Goal: Information Seeking & Learning: Learn about a topic

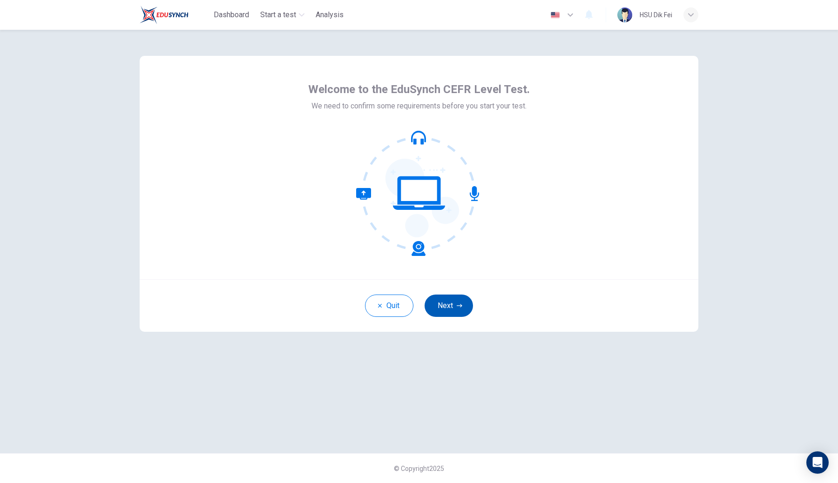
click at [445, 307] on button "Next" at bounding box center [449, 306] width 48 height 22
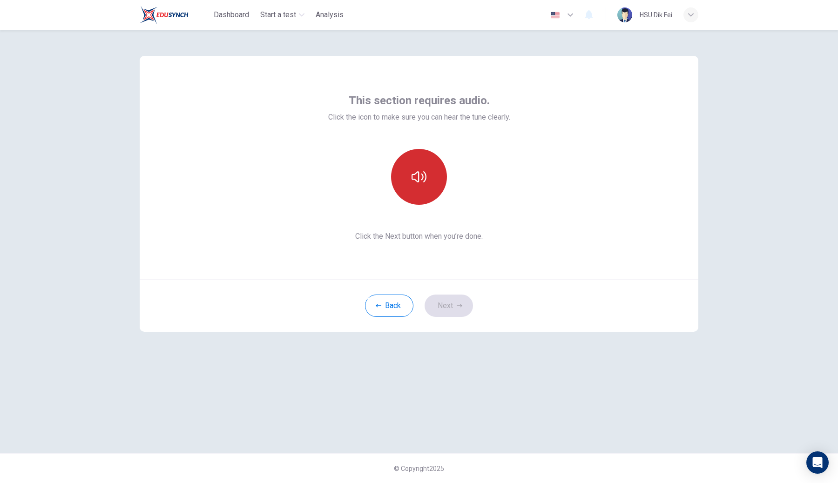
click at [424, 181] on icon "button" at bounding box center [419, 177] width 15 height 15
click at [453, 306] on button "Next" at bounding box center [449, 306] width 48 height 22
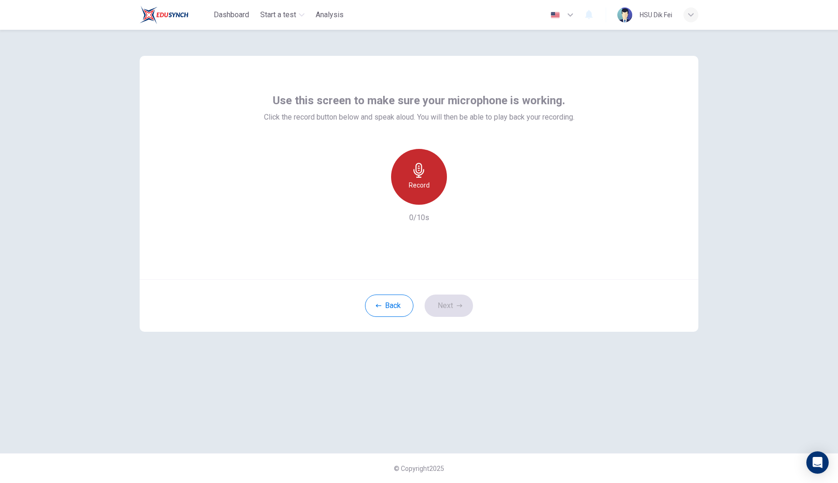
click at [415, 190] on h6 "Record" at bounding box center [419, 185] width 21 height 11
click at [415, 190] on h6 "Stop" at bounding box center [419, 185] width 14 height 11
click at [451, 306] on button "Next" at bounding box center [449, 306] width 48 height 22
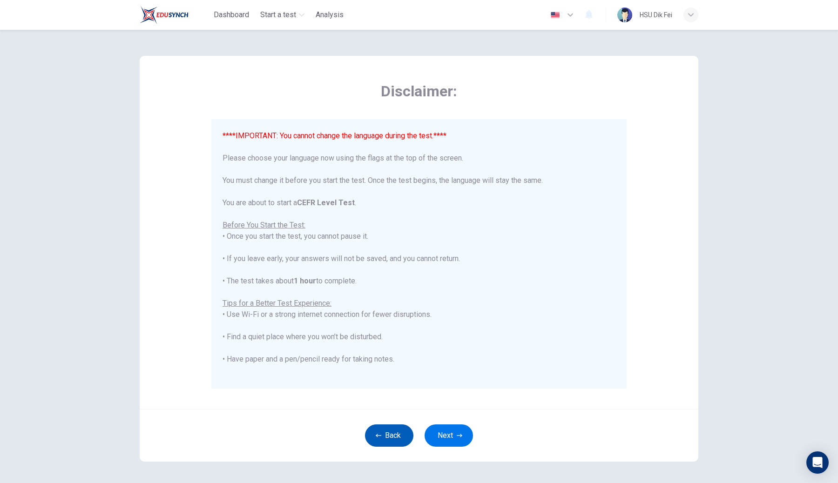
click at [378, 431] on button "Back" at bounding box center [389, 436] width 48 height 22
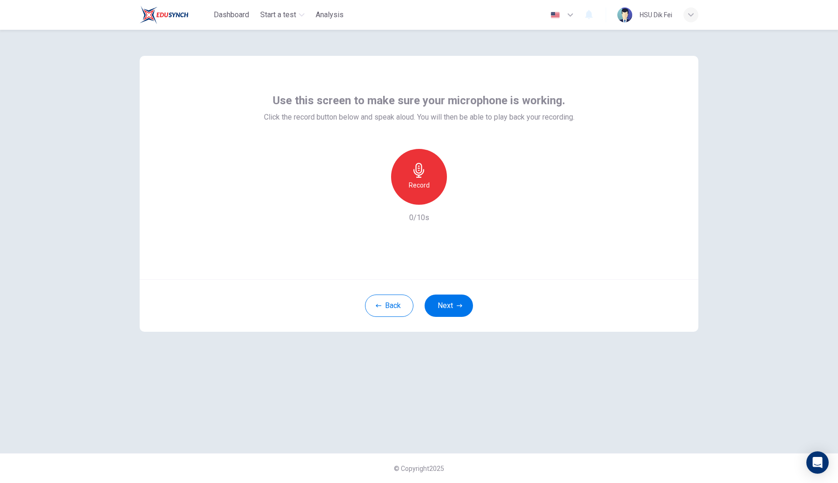
click at [423, 183] on h6 "Record" at bounding box center [419, 185] width 21 height 11
click at [423, 183] on h6 "Stop" at bounding box center [419, 185] width 14 height 11
click at [459, 196] on icon "button" at bounding box center [461, 197] width 9 height 9
click at [459, 196] on icon "button" at bounding box center [462, 197] width 7 height 7
click at [443, 312] on button "Next" at bounding box center [449, 306] width 48 height 22
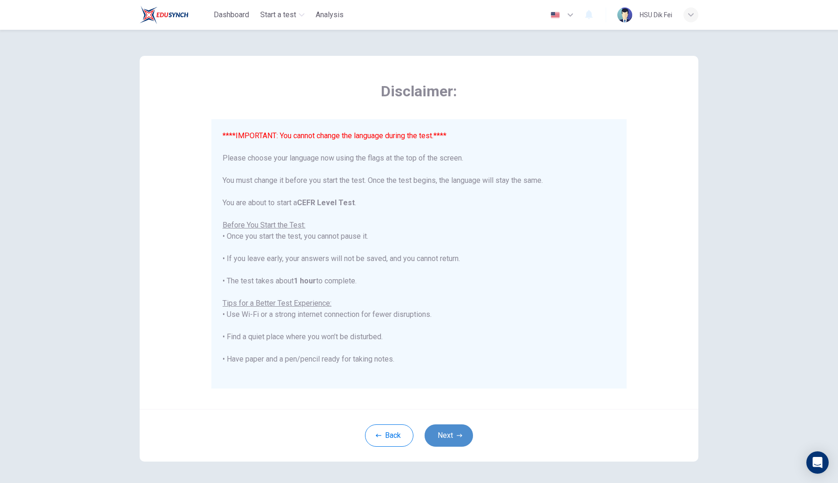
click at [451, 438] on button "Next" at bounding box center [449, 436] width 48 height 22
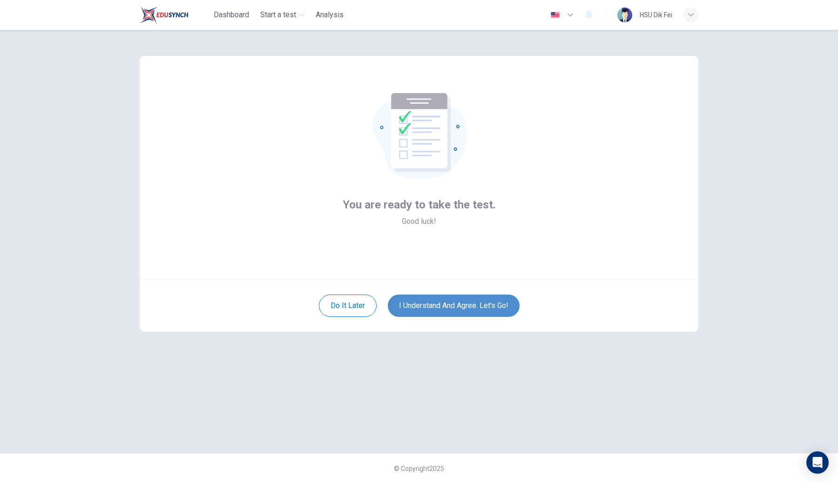
click at [458, 299] on button "I understand and agree. Let’s go!" at bounding box center [454, 306] width 132 height 22
click at [447, 303] on button "I understand and agree. Let’s go!" at bounding box center [454, 306] width 132 height 22
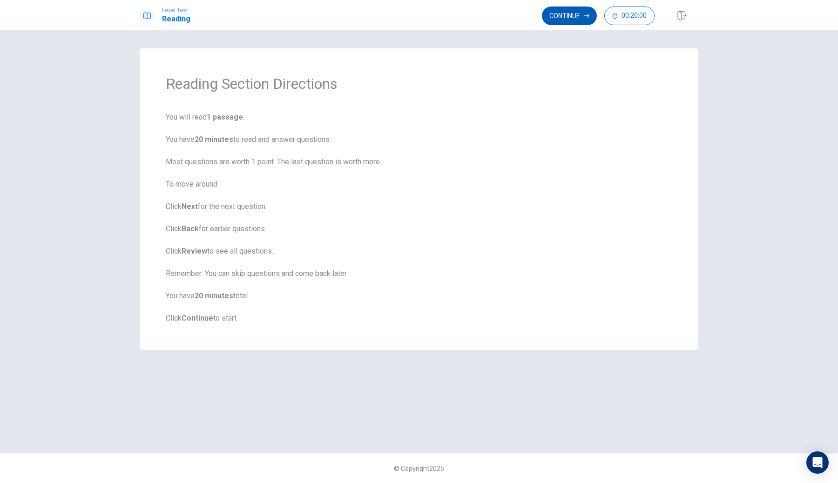
click at [547, 18] on button "Continue" at bounding box center [569, 16] width 55 height 19
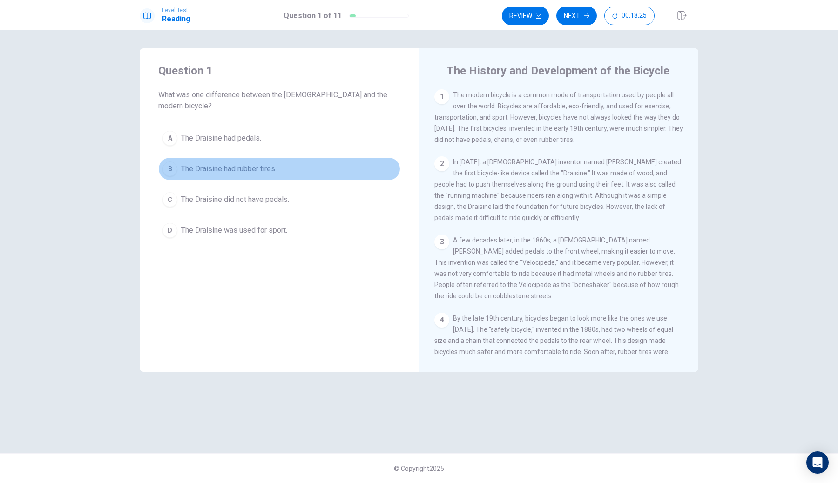
click at [170, 162] on div "B" at bounding box center [170, 169] width 15 height 15
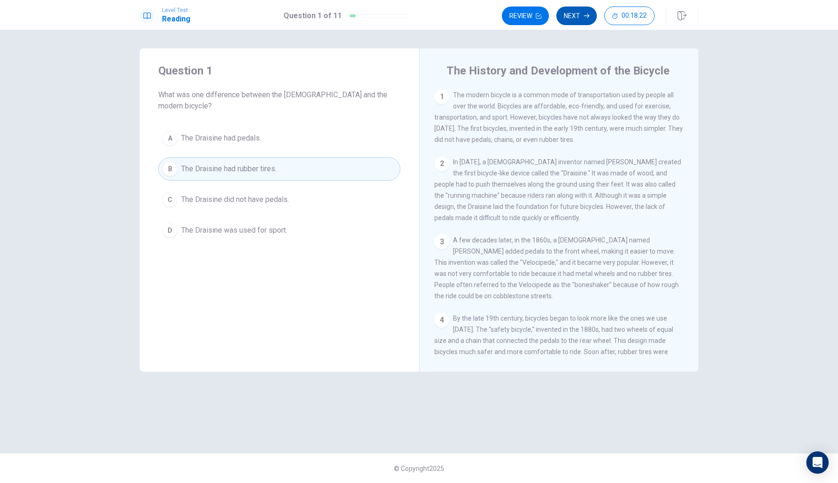
click at [572, 18] on button "Next" at bounding box center [577, 16] width 41 height 19
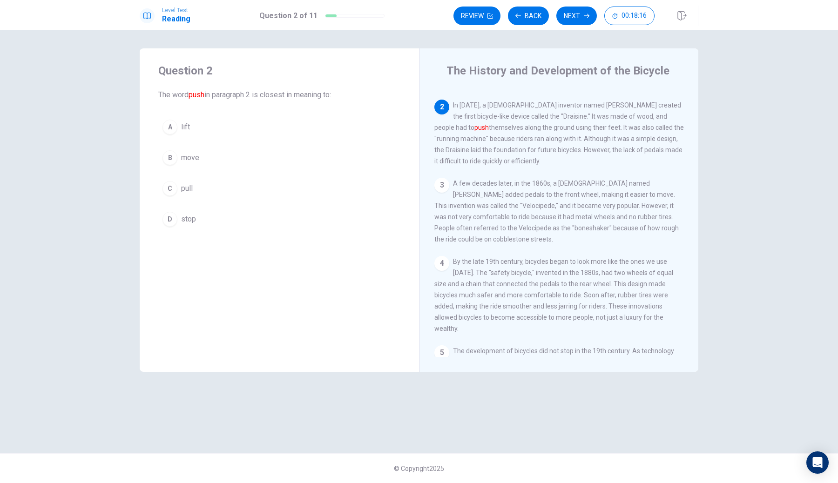
scroll to position [56, 0]
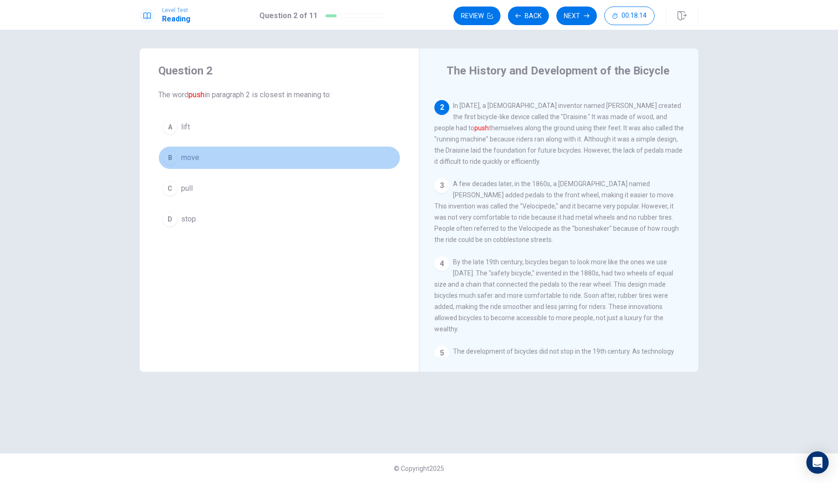
click at [171, 156] on div "B" at bounding box center [170, 157] width 15 height 15
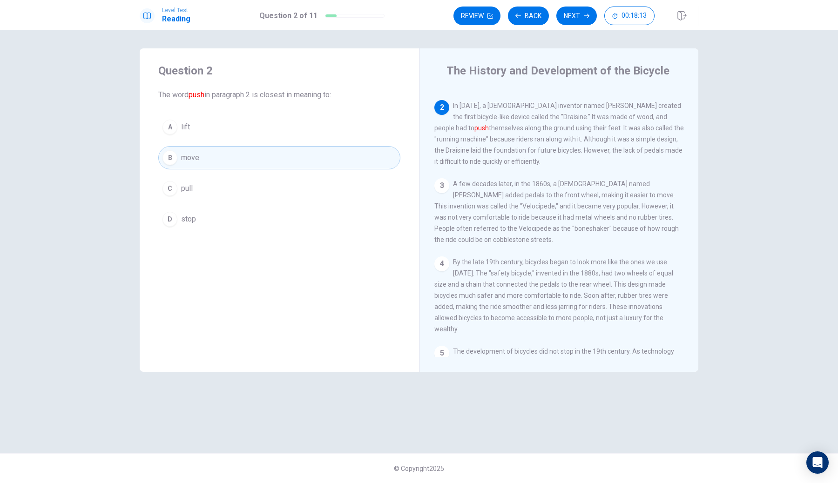
click at [520, 49] on div "The History and Development of the Bicycle 1 The modern bicycle is a common mod…" at bounding box center [558, 210] width 279 height 324
click at [567, 19] on button "Next" at bounding box center [577, 16] width 41 height 19
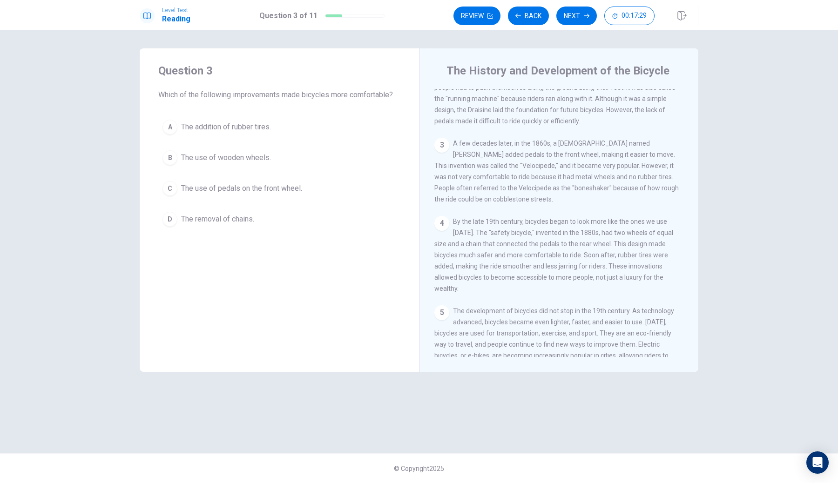
scroll to position [95, 0]
click at [168, 189] on div "C" at bounding box center [170, 188] width 15 height 15
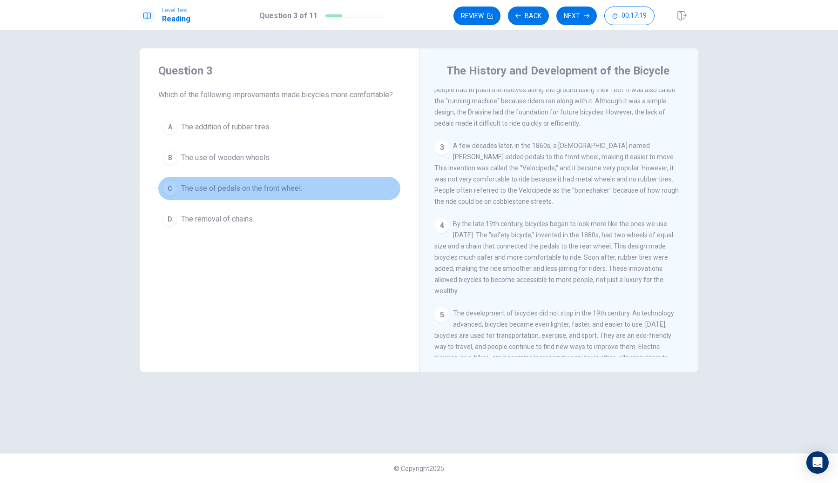
click at [172, 189] on div "C" at bounding box center [170, 188] width 15 height 15
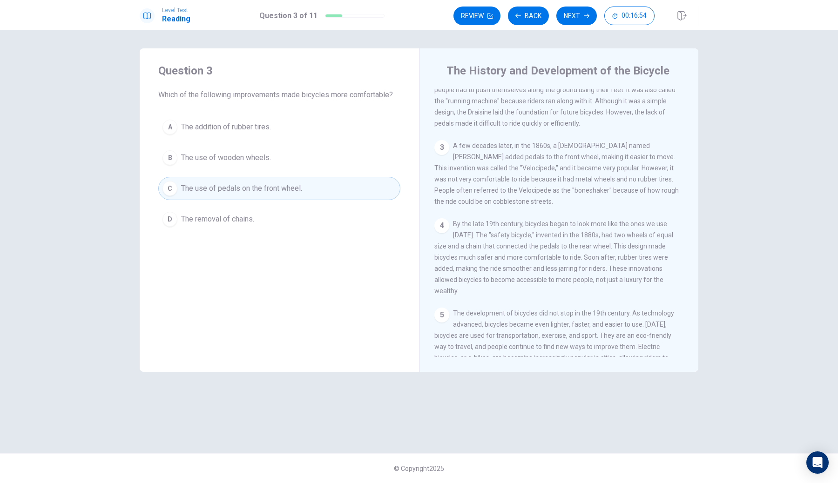
click at [226, 124] on span "The addition of rubber tires." at bounding box center [226, 127] width 90 height 11
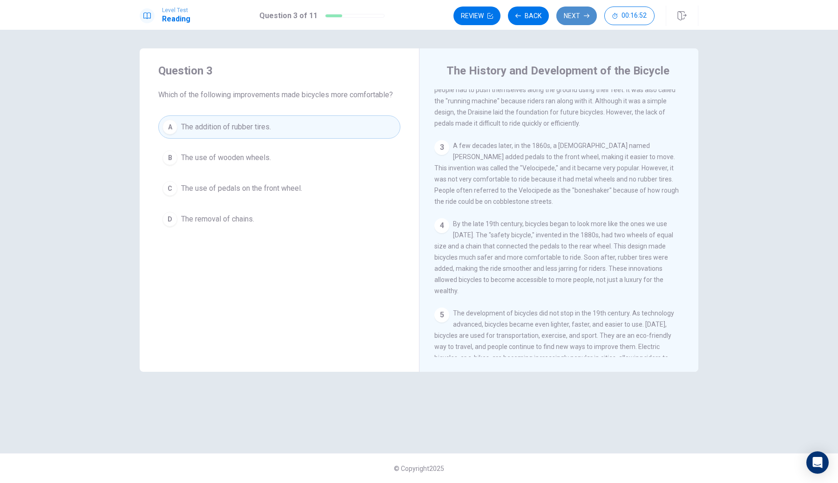
click at [569, 16] on button "Next" at bounding box center [577, 16] width 41 height 19
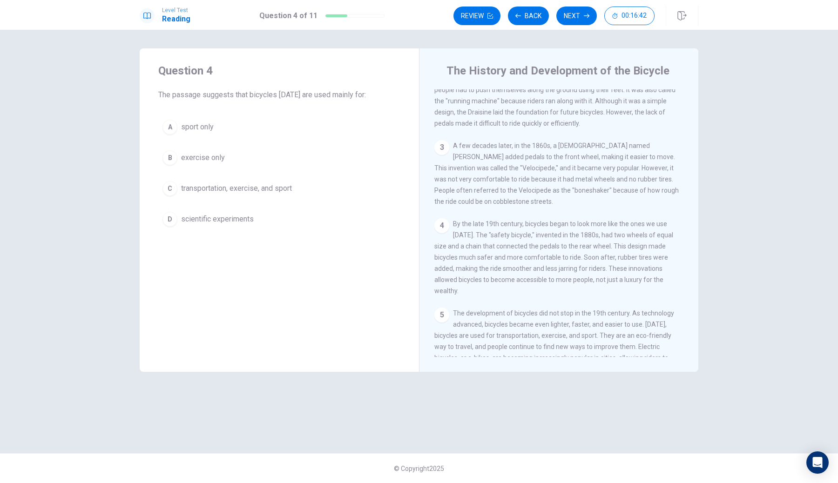
click at [166, 190] on div "C" at bounding box center [170, 188] width 15 height 15
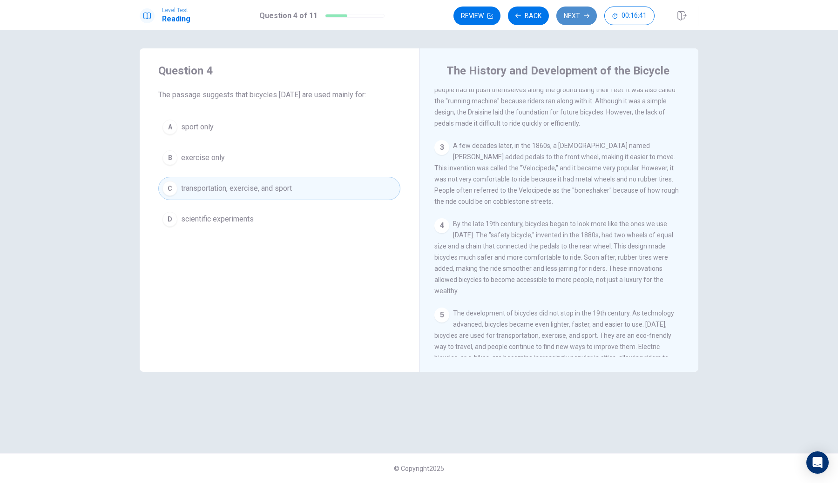
click at [575, 11] on button "Next" at bounding box center [577, 16] width 41 height 19
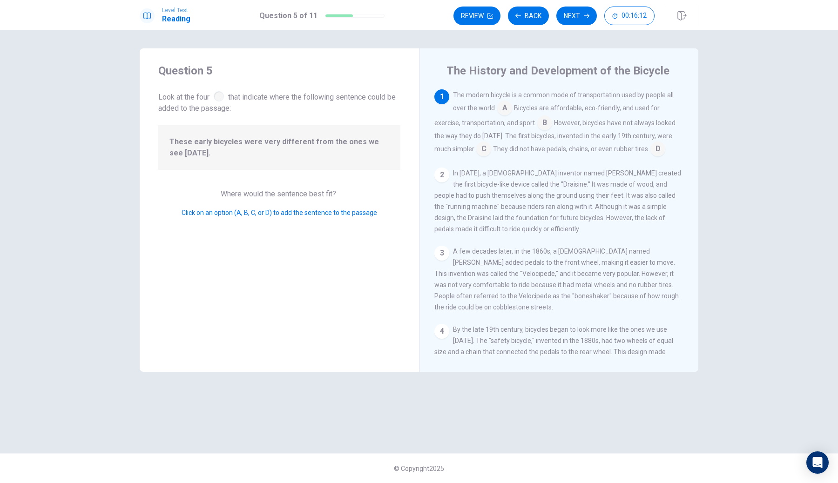
click at [543, 122] on input at bounding box center [544, 123] width 15 height 15
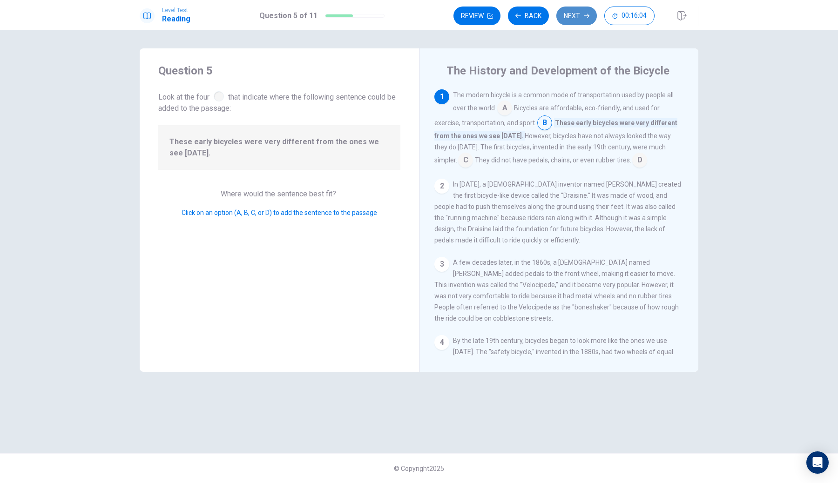
click at [575, 12] on button "Next" at bounding box center [577, 16] width 41 height 19
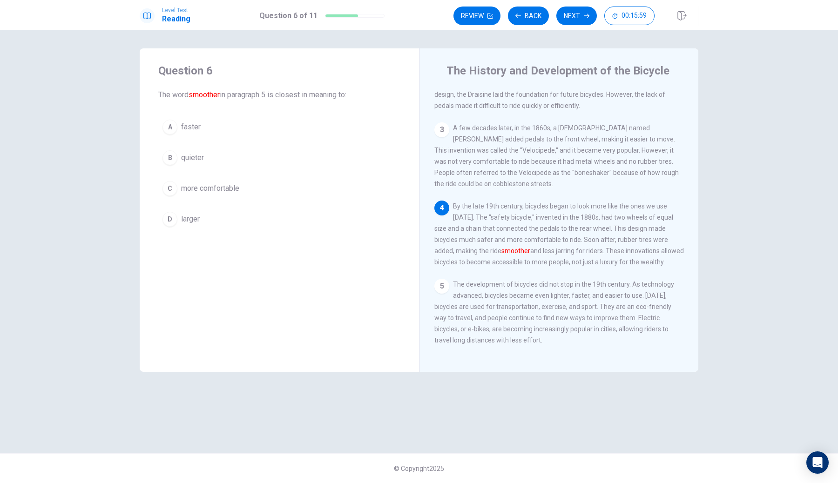
scroll to position [126, 0]
click at [168, 188] on div "C" at bounding box center [170, 188] width 15 height 15
click at [253, 124] on button "A faster" at bounding box center [279, 127] width 242 height 23
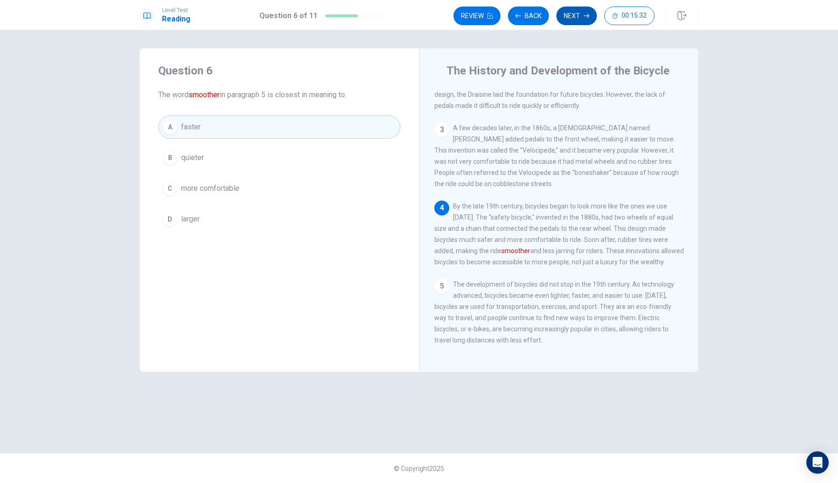
click at [578, 12] on button "Next" at bounding box center [577, 16] width 41 height 19
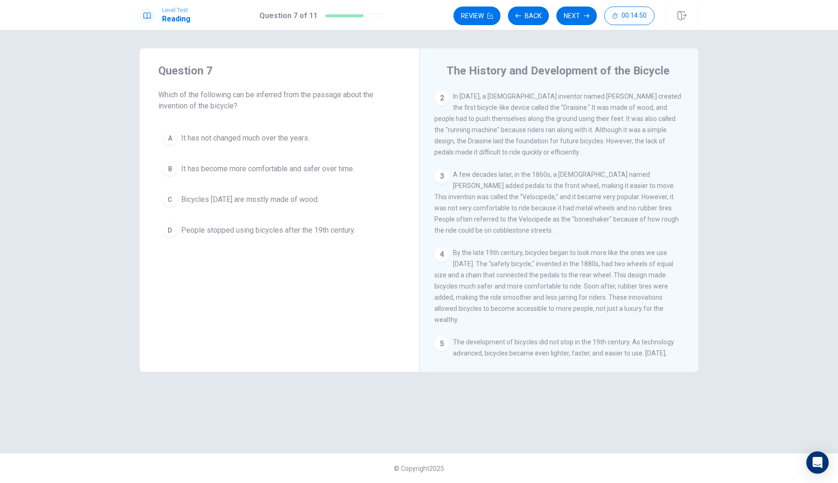
scroll to position [68, 0]
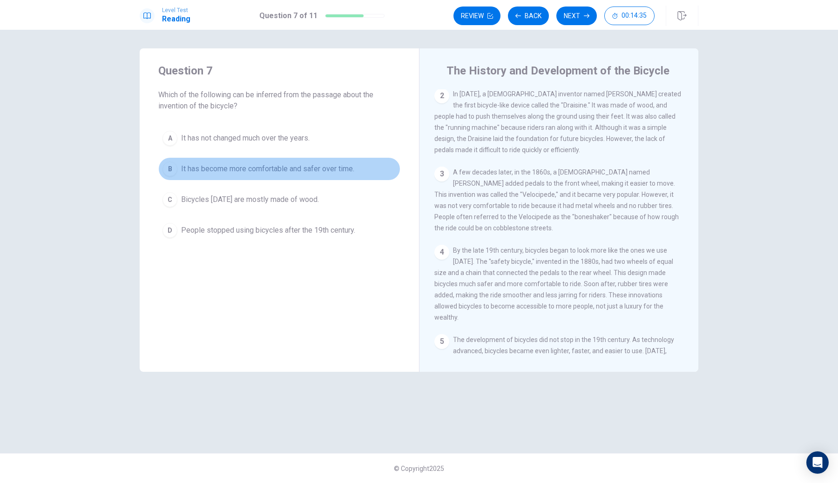
click at [171, 169] on div "B" at bounding box center [170, 169] width 15 height 15
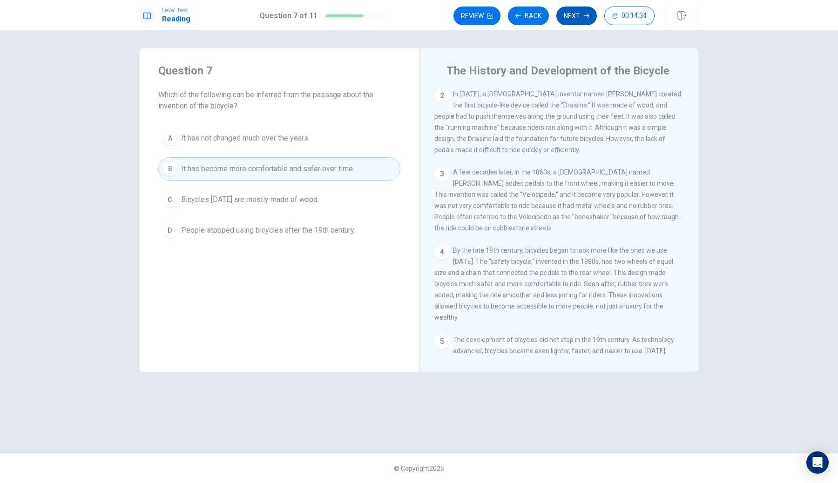
click at [575, 13] on button "Next" at bounding box center [577, 16] width 41 height 19
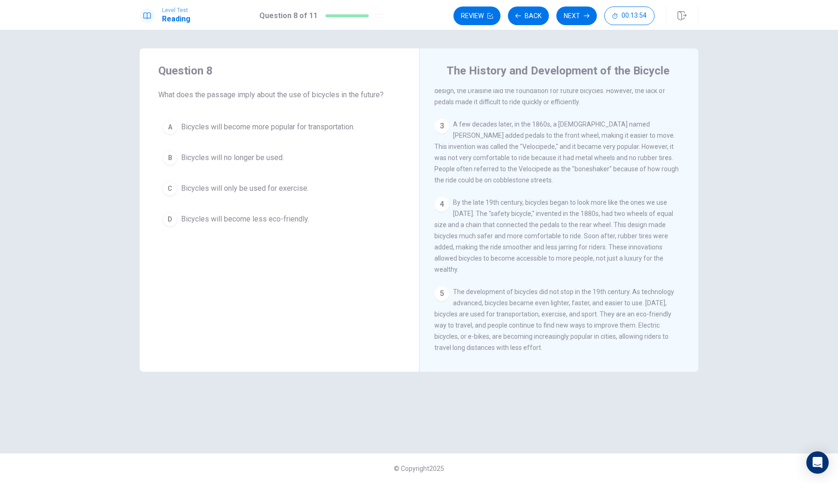
scroll to position [126, 0]
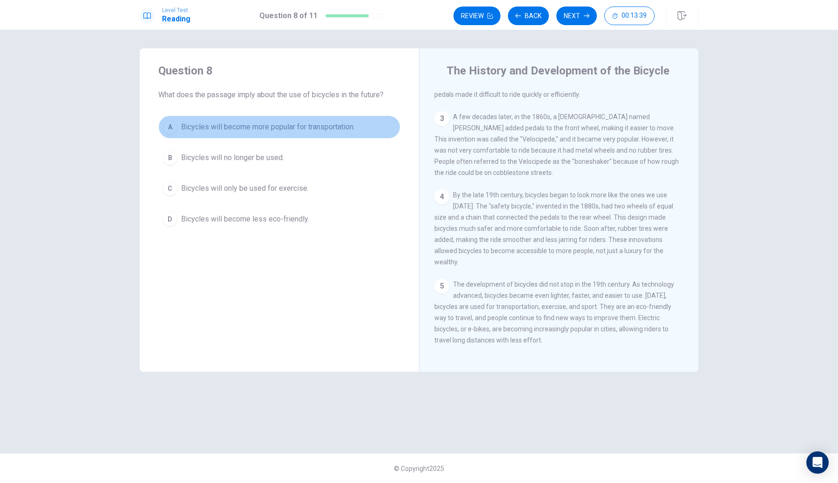
click at [170, 123] on div "A" at bounding box center [170, 127] width 15 height 15
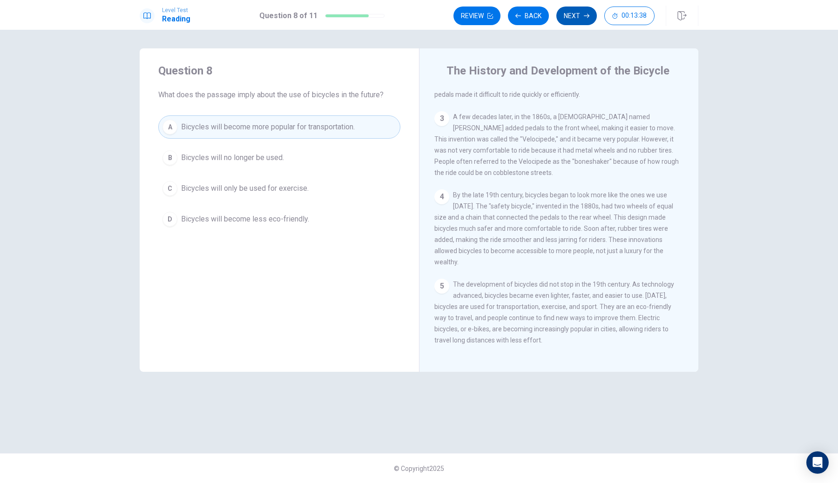
click at [583, 14] on button "Next" at bounding box center [577, 16] width 41 height 19
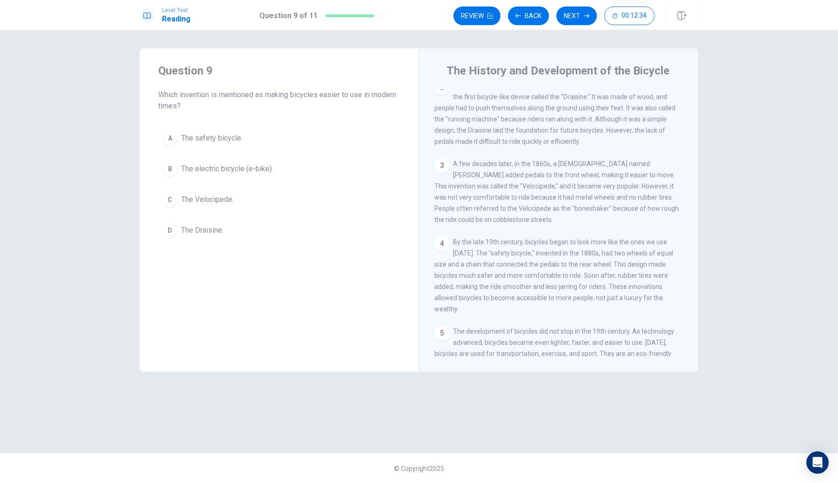
scroll to position [78, 0]
click at [170, 136] on div "A" at bounding box center [170, 138] width 15 height 15
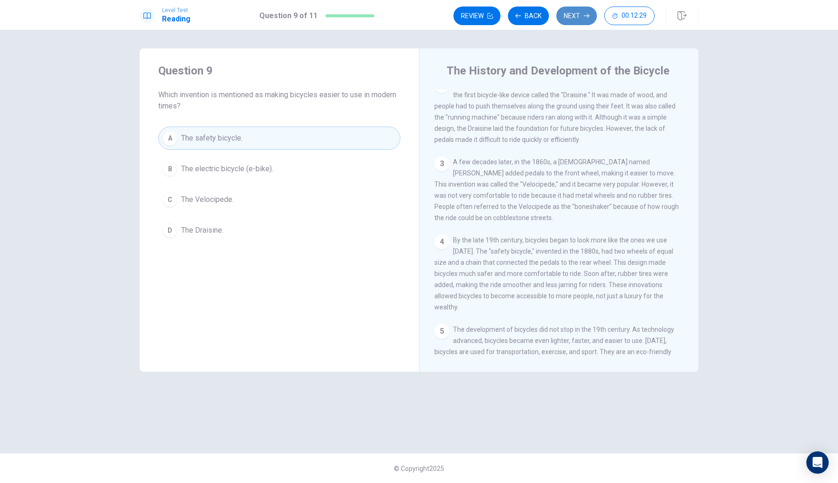
click at [584, 13] on button "Next" at bounding box center [577, 16] width 41 height 19
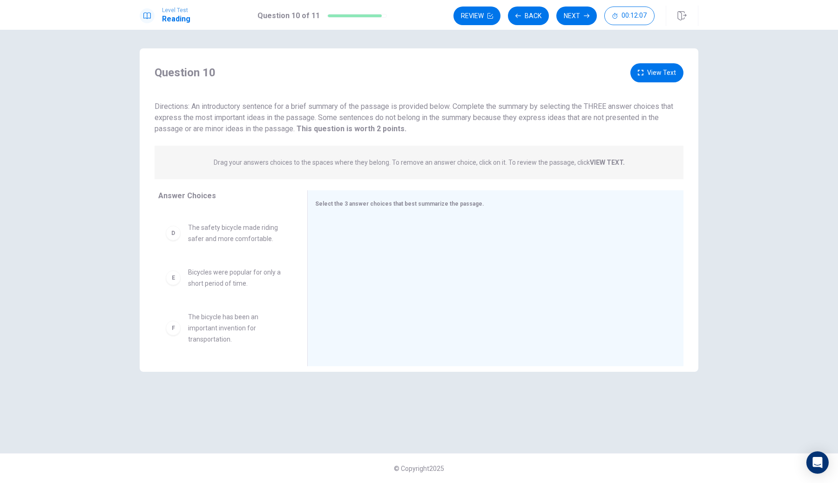
scroll to position [0, 0]
drag, startPoint x: 212, startPoint y: 225, endPoint x: 361, endPoint y: 228, distance: 148.6
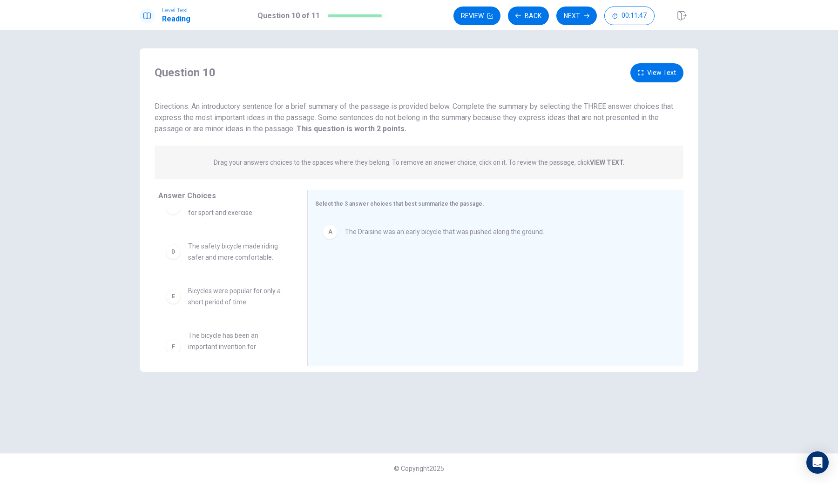
scroll to position [95, 0]
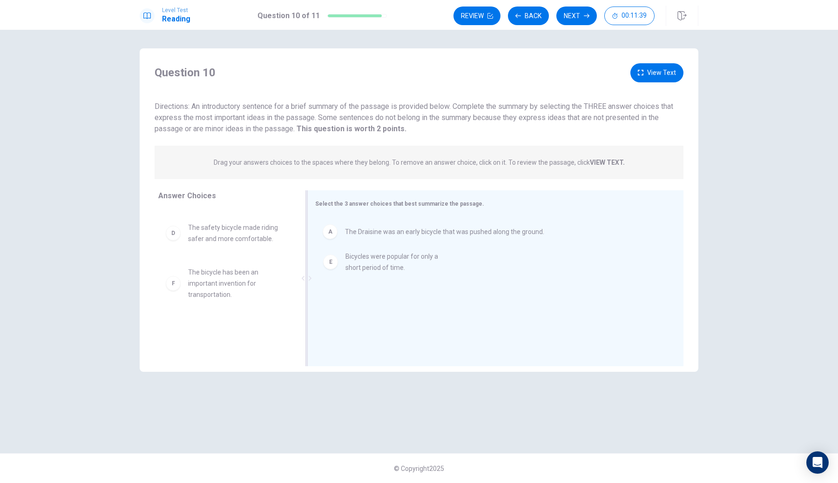
drag, startPoint x: 215, startPoint y: 273, endPoint x: 375, endPoint y: 258, distance: 161.4
drag, startPoint x: 224, startPoint y: 316, endPoint x: 380, endPoint y: 303, distance: 156.1
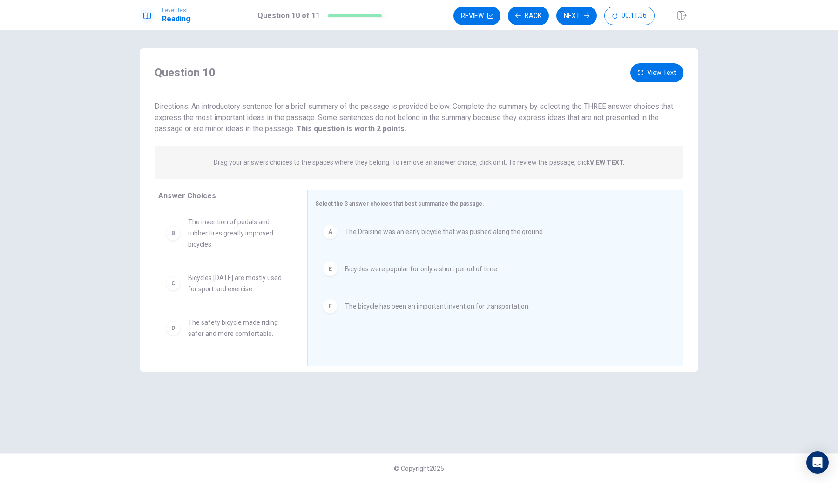
scroll to position [0, 0]
click at [578, 12] on button "Next" at bounding box center [577, 16] width 41 height 19
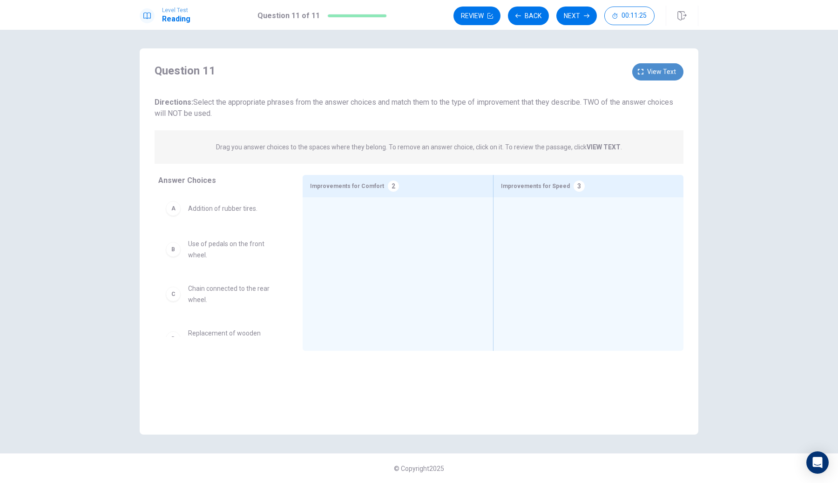
click at [654, 67] on span "View text" at bounding box center [661, 72] width 29 height 12
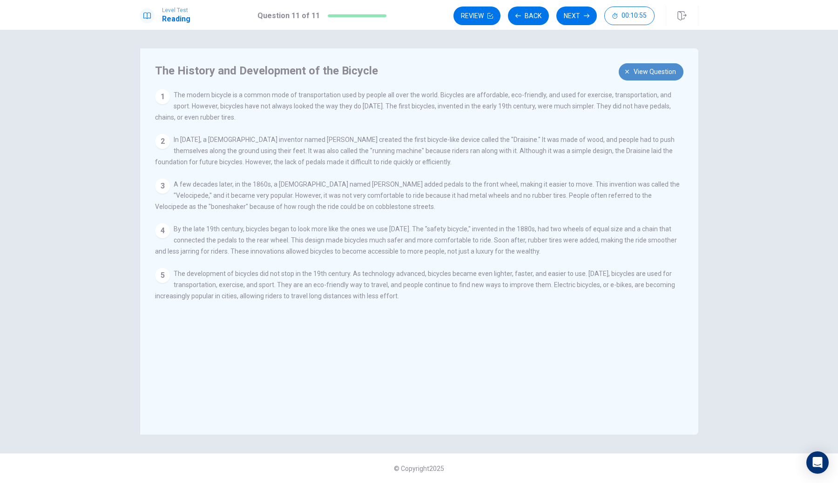
click at [632, 74] on button "View question" at bounding box center [651, 71] width 65 height 17
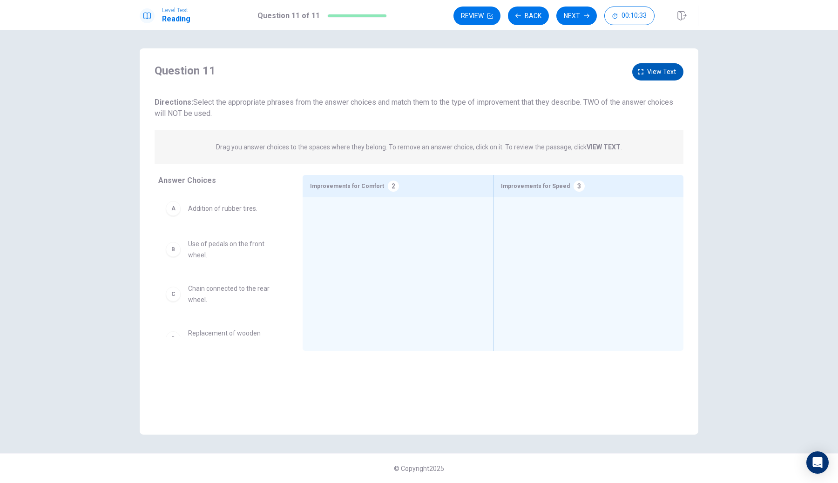
click at [648, 67] on button "View text" at bounding box center [657, 71] width 51 height 17
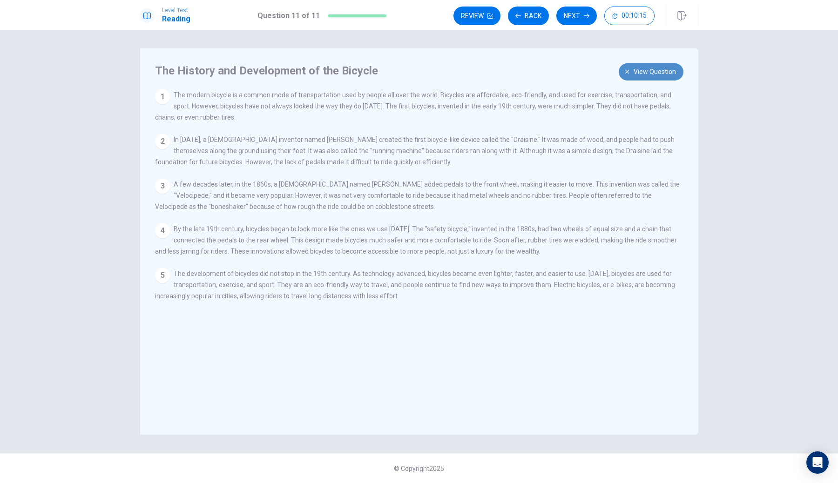
click at [641, 73] on span "View question" at bounding box center [655, 72] width 42 height 12
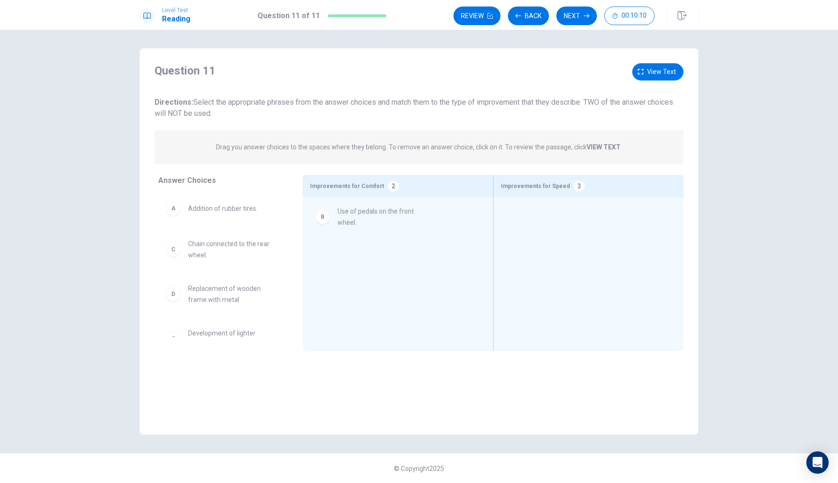
drag, startPoint x: 209, startPoint y: 247, endPoint x: 361, endPoint y: 215, distance: 155.8
click at [658, 70] on span "View text" at bounding box center [661, 72] width 29 height 12
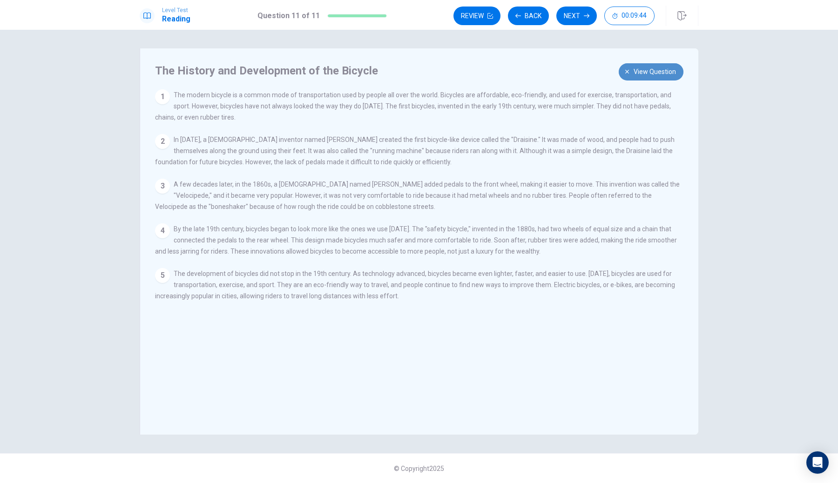
click at [639, 75] on span "View question" at bounding box center [655, 72] width 42 height 12
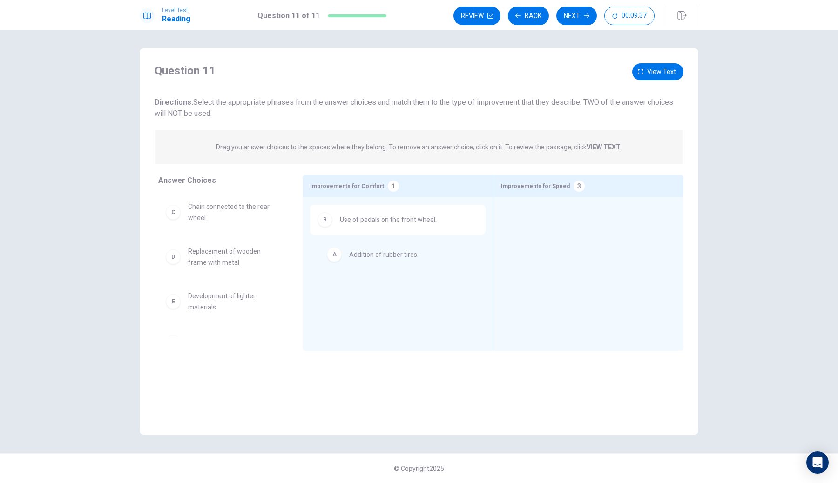
drag, startPoint x: 213, startPoint y: 213, endPoint x: 377, endPoint y: 259, distance: 169.9
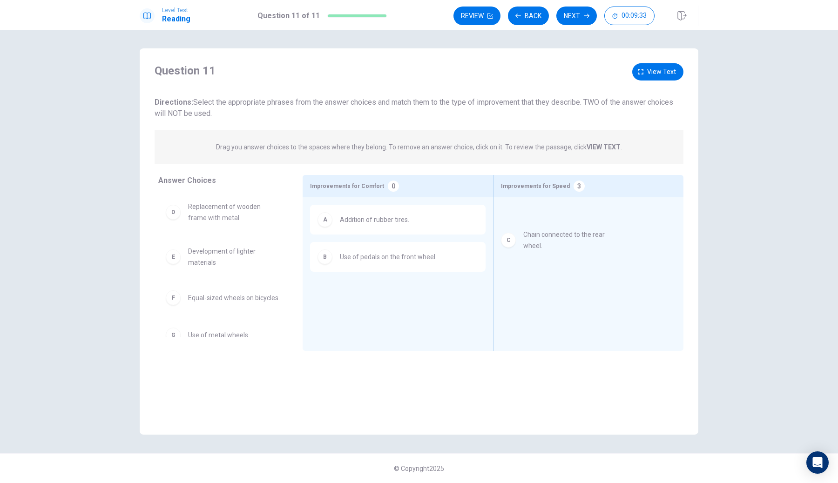
drag, startPoint x: 205, startPoint y: 209, endPoint x: 546, endPoint y: 235, distance: 342.4
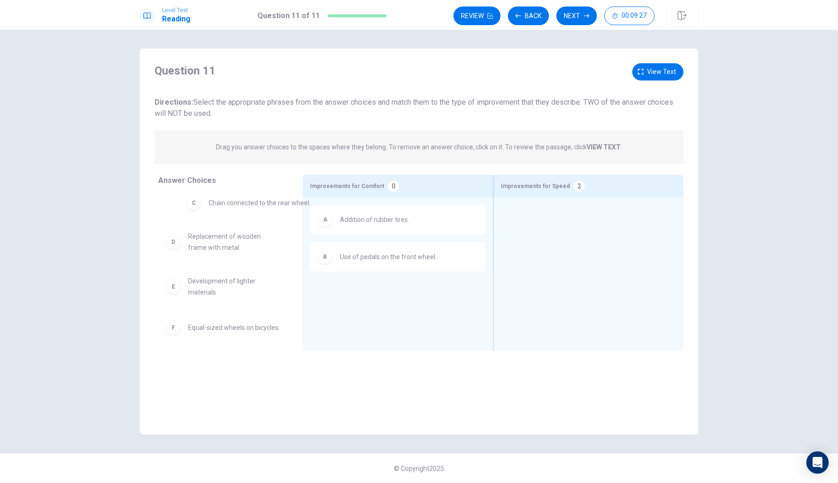
drag, startPoint x: 572, startPoint y: 229, endPoint x: 248, endPoint y: 216, distance: 324.9
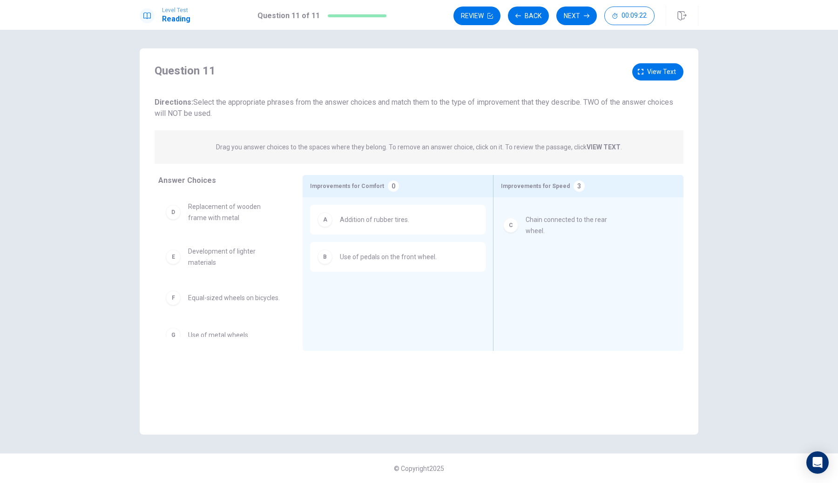
drag, startPoint x: 202, startPoint y: 212, endPoint x: 544, endPoint y: 226, distance: 342.1
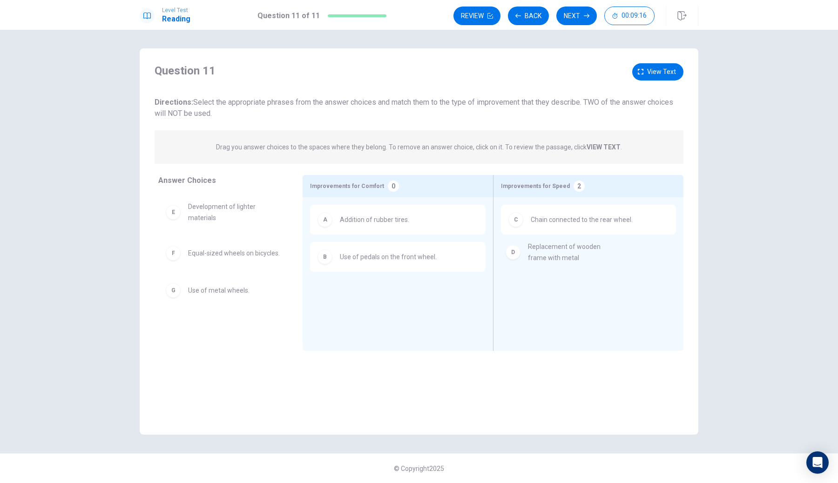
drag, startPoint x: 219, startPoint y: 211, endPoint x: 560, endPoint y: 252, distance: 343.7
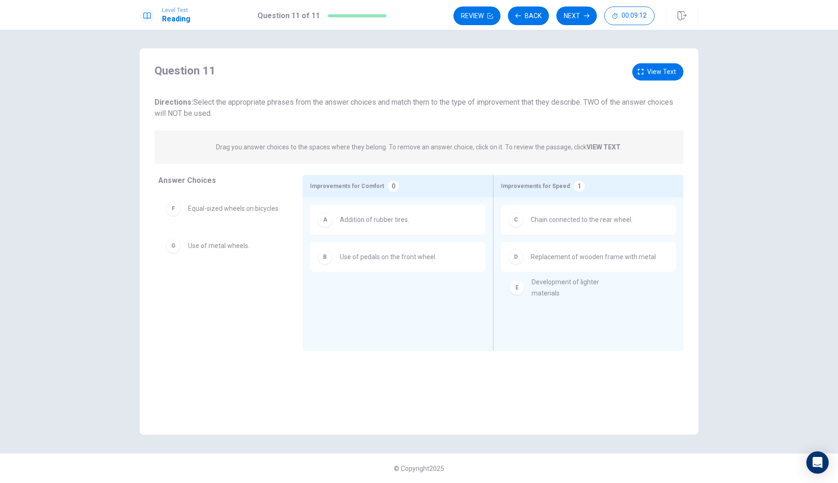
drag, startPoint x: 204, startPoint y: 207, endPoint x: 551, endPoint y: 282, distance: 354.1
click at [566, 13] on button "Next" at bounding box center [577, 16] width 41 height 19
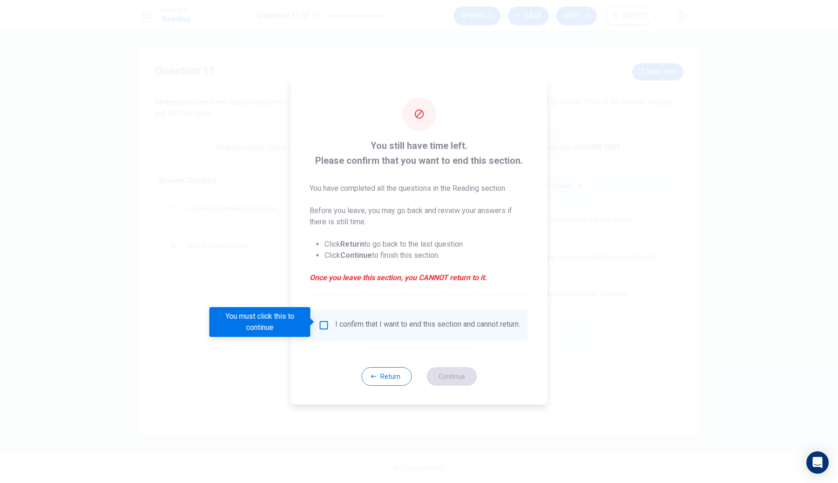
click at [320, 325] on input "You must click this to continue" at bounding box center [324, 325] width 11 height 11
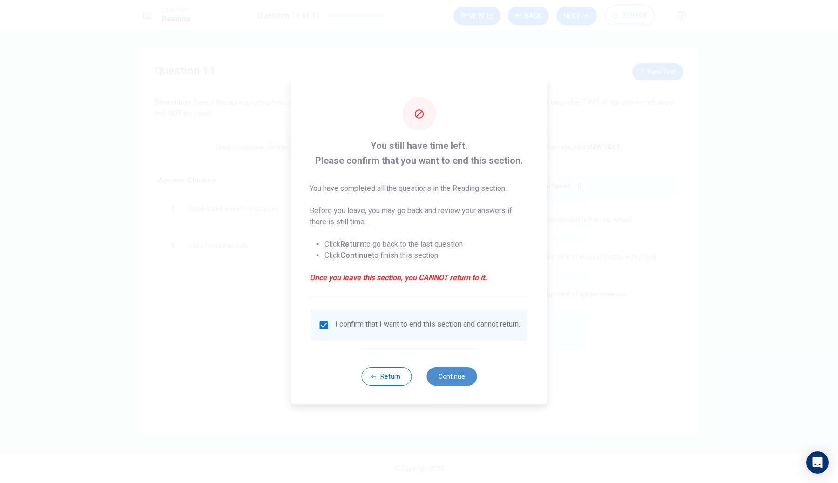
click at [460, 377] on button "Continue" at bounding box center [452, 376] width 50 height 19
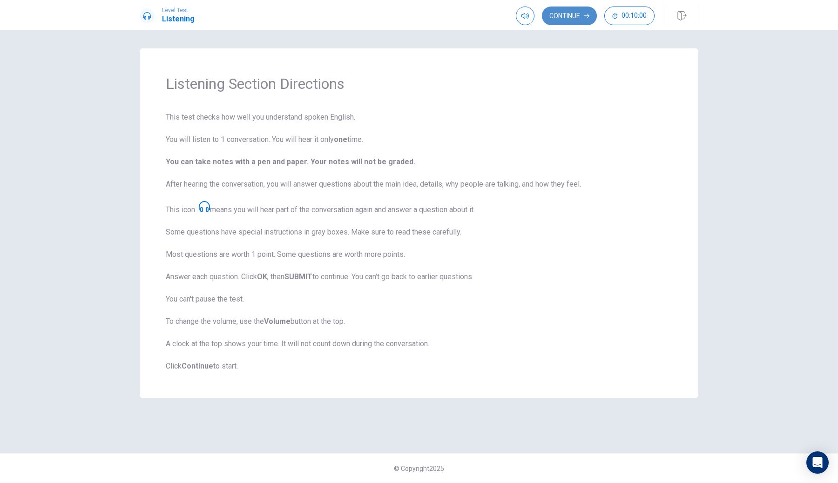
click at [570, 16] on button "Continue" at bounding box center [569, 16] width 55 height 19
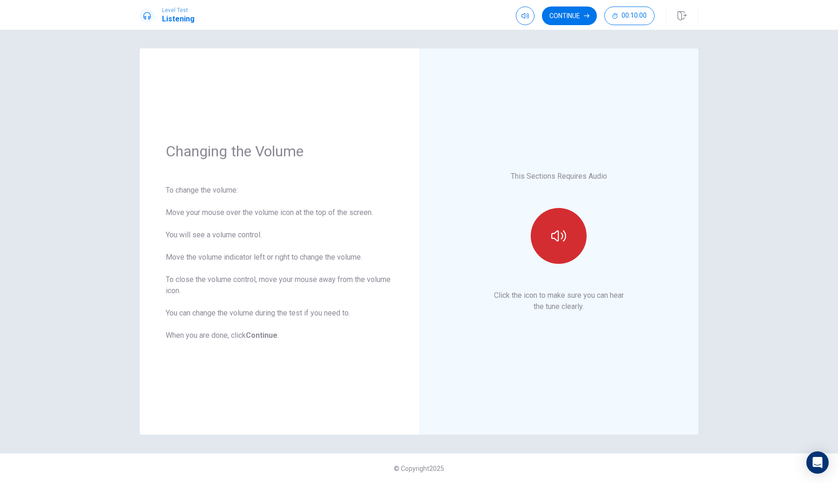
click at [567, 252] on button "button" at bounding box center [559, 236] width 56 height 56
click at [567, 15] on button "Continue" at bounding box center [569, 16] width 55 height 19
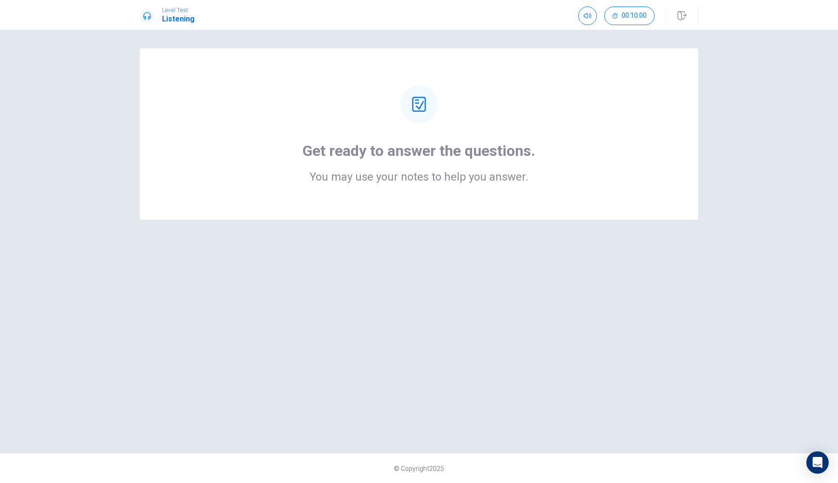
click at [419, 107] on icon at bounding box center [419, 104] width 15 height 15
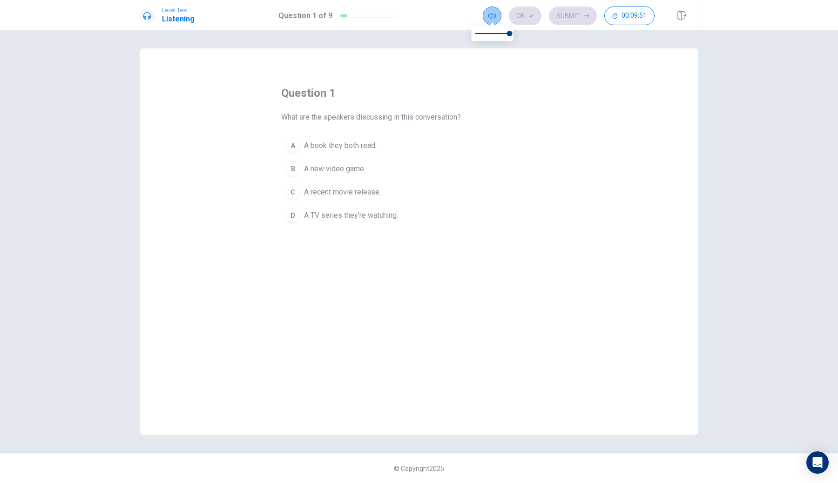
click at [492, 15] on icon "button" at bounding box center [492, 16] width 7 height 6
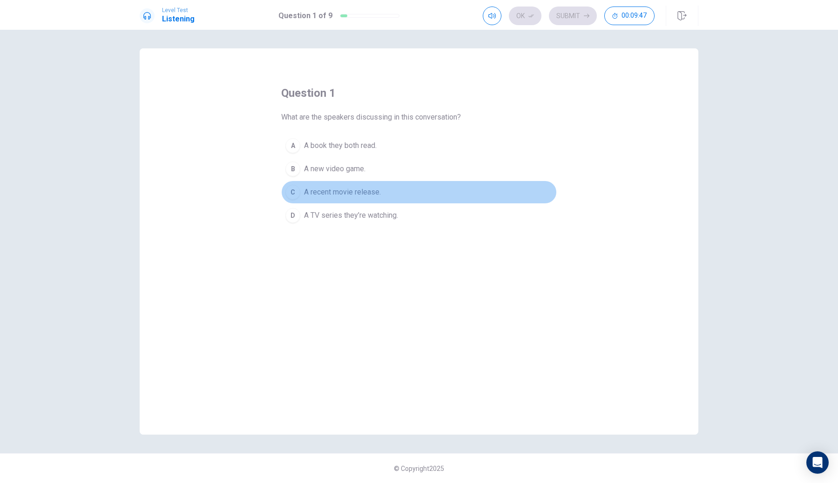
click at [292, 192] on div "C" at bounding box center [293, 192] width 15 height 15
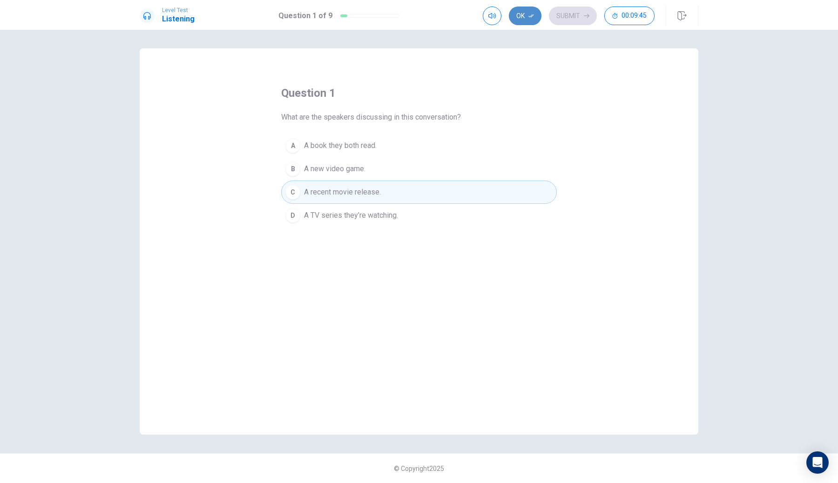
click at [530, 15] on icon "button" at bounding box center [532, 16] width 6 height 6
click at [513, 15] on div "Ok Submit 00:09:42" at bounding box center [569, 16] width 172 height 19
click at [349, 197] on span "A recent movie release." at bounding box center [342, 192] width 77 height 11
click at [529, 14] on icon "button" at bounding box center [532, 16] width 6 height 6
click at [571, 8] on button "Submit" at bounding box center [573, 16] width 48 height 19
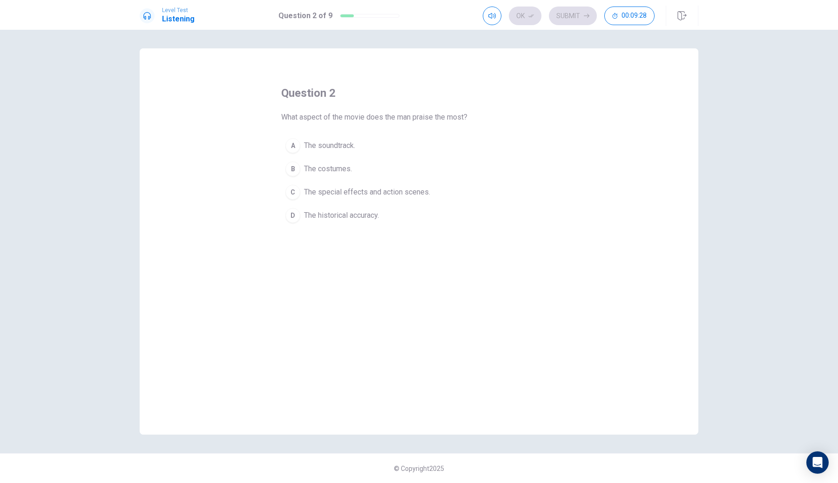
click at [332, 188] on span "The special effects and action scenes." at bounding box center [367, 192] width 126 height 11
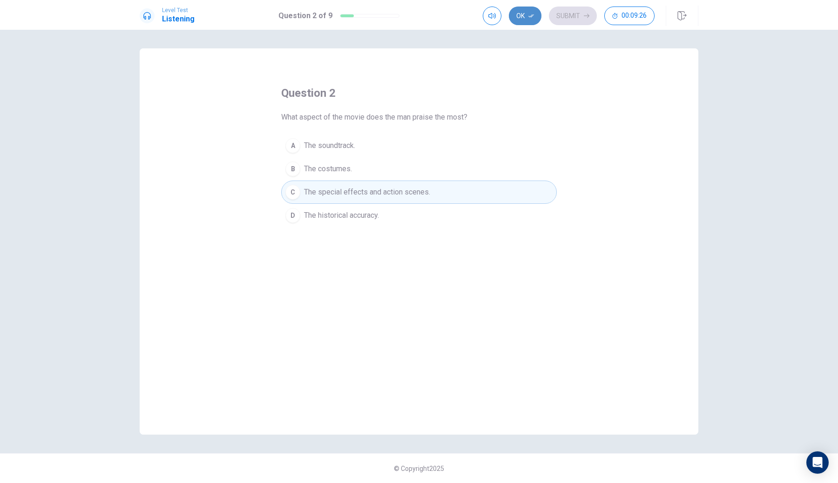
click at [521, 11] on button "Ok" at bounding box center [525, 16] width 33 height 19
click at [557, 11] on button "Submit" at bounding box center [573, 16] width 48 height 19
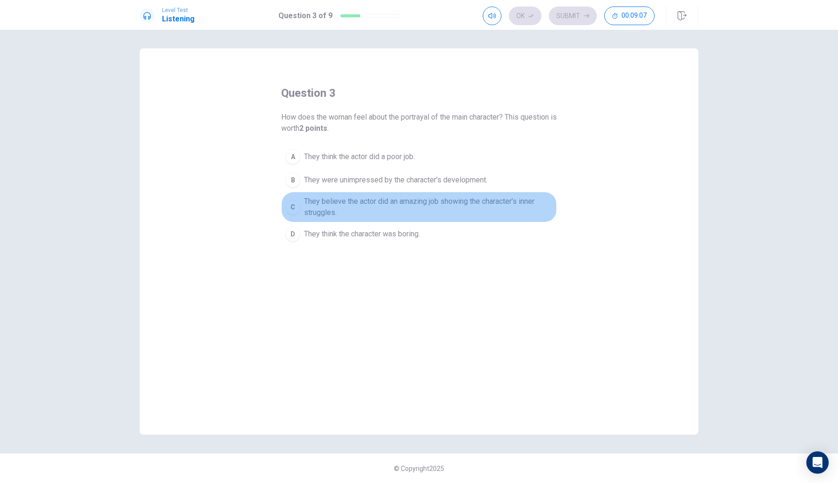
click at [324, 205] on span "They believe the actor did an amazing job showing the character’s inner struggl…" at bounding box center [428, 207] width 249 height 22
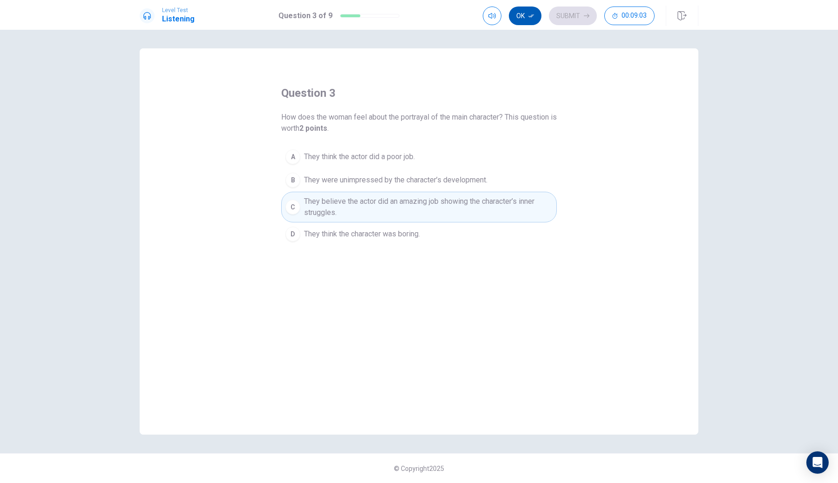
click at [530, 20] on button "Ok" at bounding box center [525, 16] width 33 height 19
click at [579, 16] on button "Submit" at bounding box center [573, 16] width 48 height 19
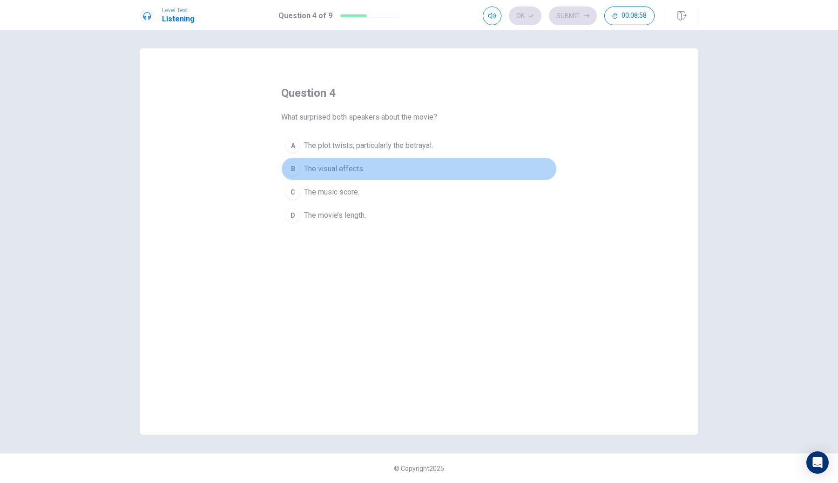
click at [317, 163] on button "B The visual effects." at bounding box center [419, 168] width 276 height 23
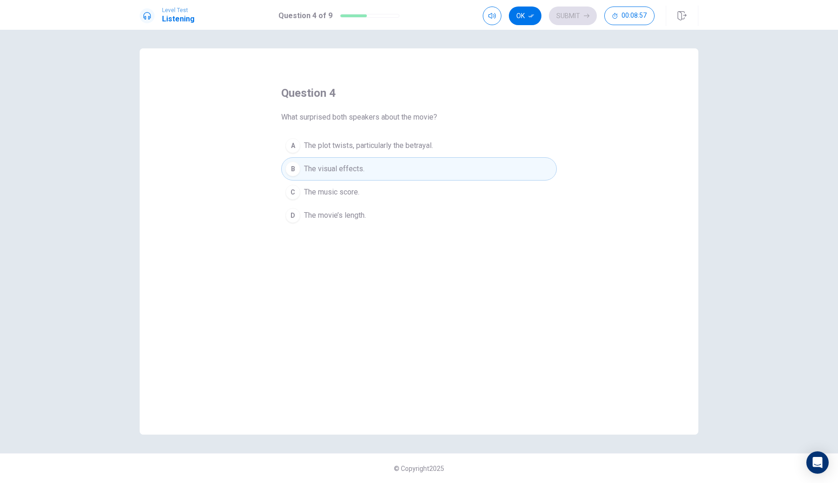
click at [524, 3] on div "Level Test Listening Question 4 of 9 Ok Submit 00:08:57" at bounding box center [419, 15] width 838 height 30
click at [526, 14] on button "Ok" at bounding box center [525, 16] width 33 height 19
click at [564, 13] on button "Submit" at bounding box center [573, 16] width 48 height 19
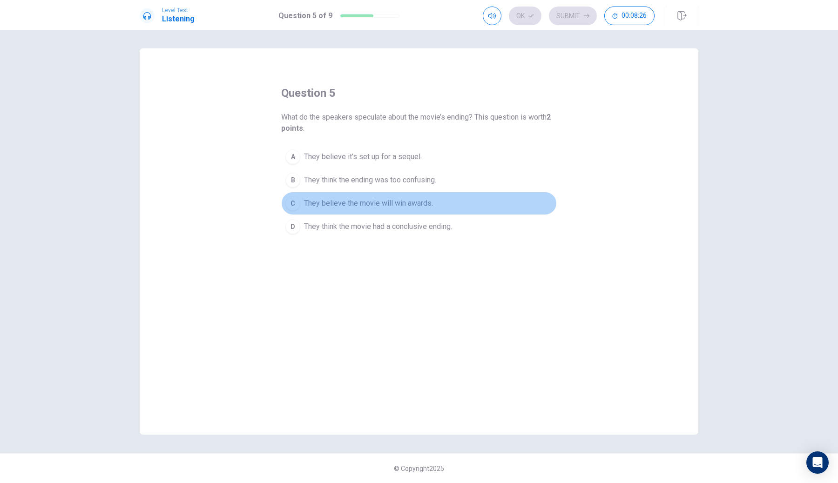
click at [354, 203] on span "They believe the movie will win awards." at bounding box center [368, 203] width 129 height 11
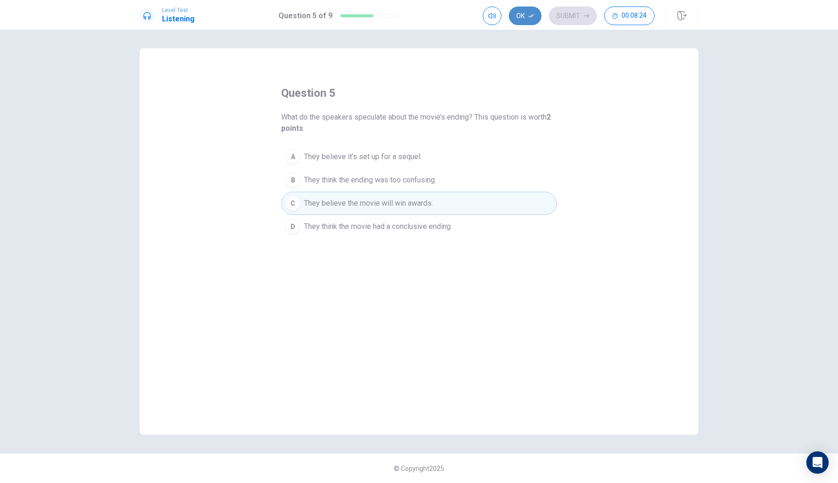
click at [527, 17] on button "Ok" at bounding box center [525, 16] width 33 height 19
click at [565, 7] on button "Submit" at bounding box center [573, 16] width 48 height 19
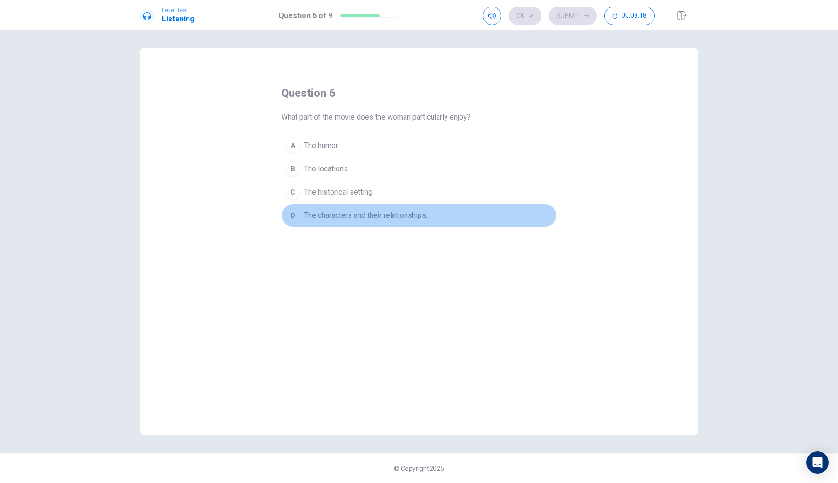
click at [333, 217] on span "The characters and their relationships." at bounding box center [365, 215] width 123 height 11
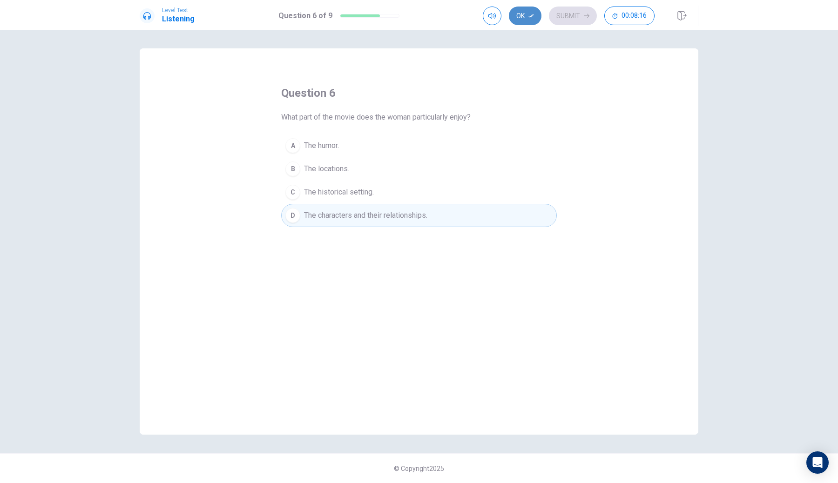
click at [525, 13] on button "Ok" at bounding box center [525, 16] width 33 height 19
click at [566, 13] on button "Submit" at bounding box center [573, 16] width 48 height 19
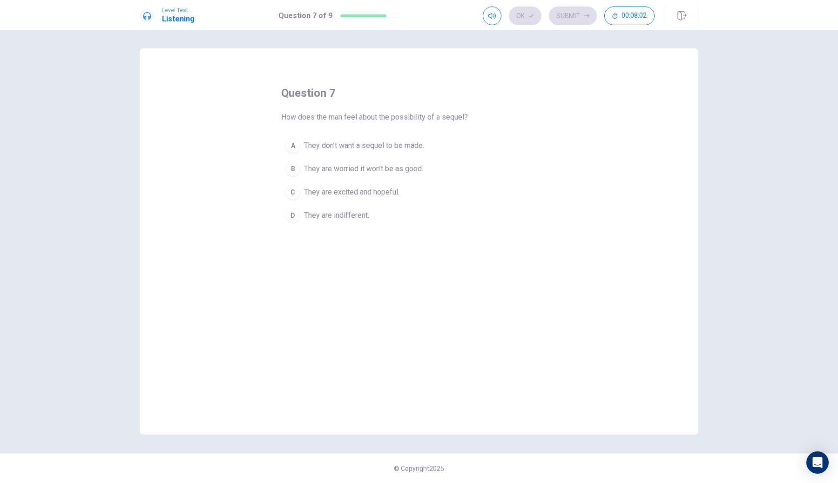
drag, startPoint x: 444, startPoint y: 118, endPoint x: 460, endPoint y: 119, distance: 15.8
click at [460, 119] on span "How does the man feel about the possibility of a sequel?" at bounding box center [374, 117] width 187 height 11
drag, startPoint x: 442, startPoint y: 119, endPoint x: 456, endPoint y: 120, distance: 13.5
click at [456, 120] on span "How does the man feel about the possibility of a sequel?" at bounding box center [374, 117] width 187 height 11
click at [270, 201] on div "question 7 How does the man feel about the possibility of a sequel? A They don’…" at bounding box center [419, 241] width 559 height 387
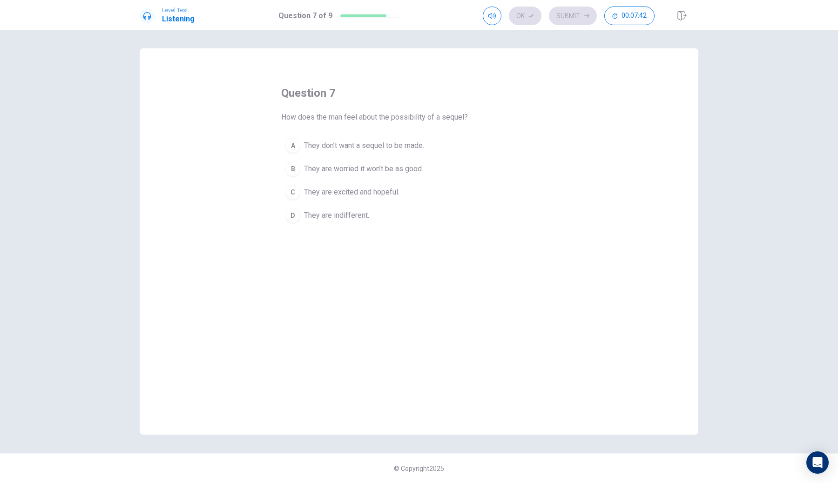
click at [338, 144] on span "They don’t want a sequel to be made." at bounding box center [364, 145] width 120 height 11
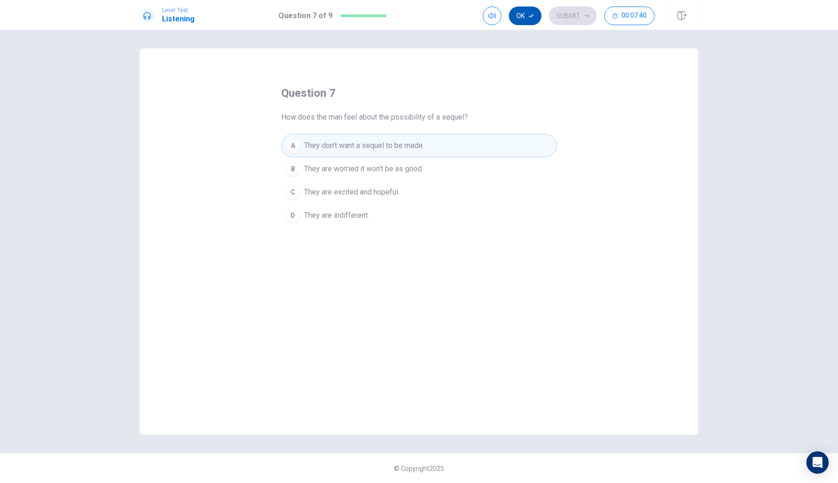
click at [529, 14] on button "Ok" at bounding box center [525, 16] width 33 height 19
click at [568, 13] on button "Submit" at bounding box center [573, 16] width 48 height 19
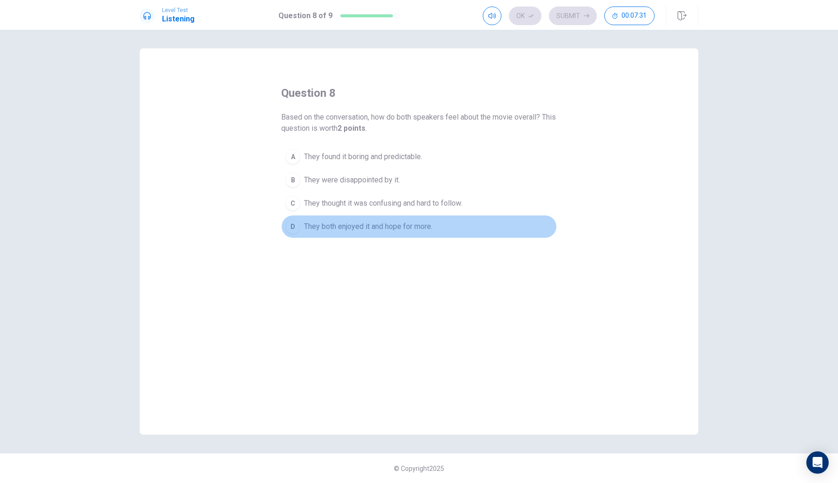
click at [330, 229] on span "They both enjoyed it and hope for more." at bounding box center [368, 226] width 129 height 11
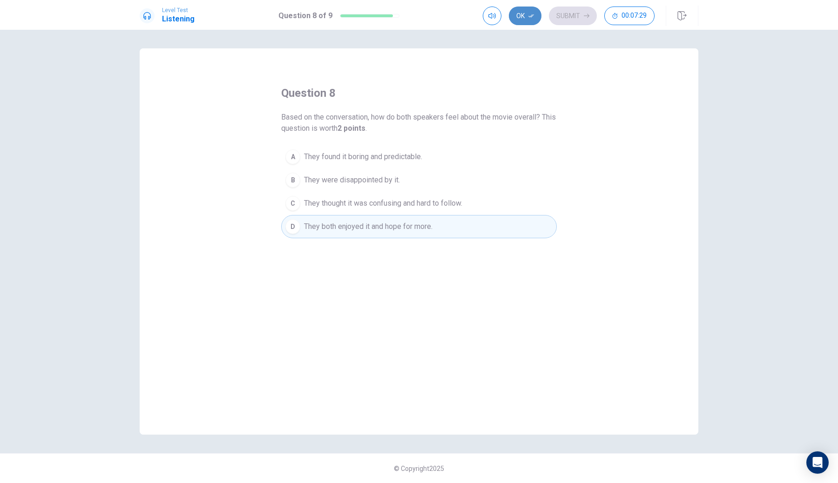
click at [535, 14] on button "Ok" at bounding box center [525, 16] width 33 height 19
click at [571, 12] on button "Submit" at bounding box center [573, 16] width 48 height 19
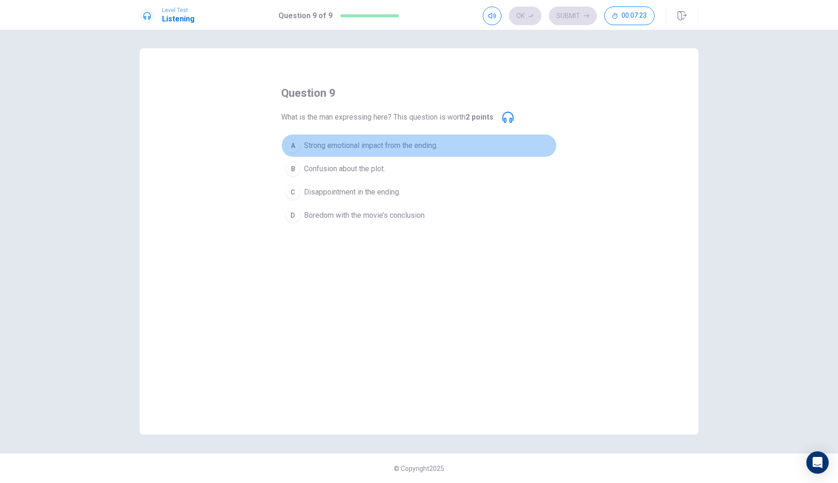
click at [354, 144] on span "Strong emotional impact from the ending." at bounding box center [371, 145] width 134 height 11
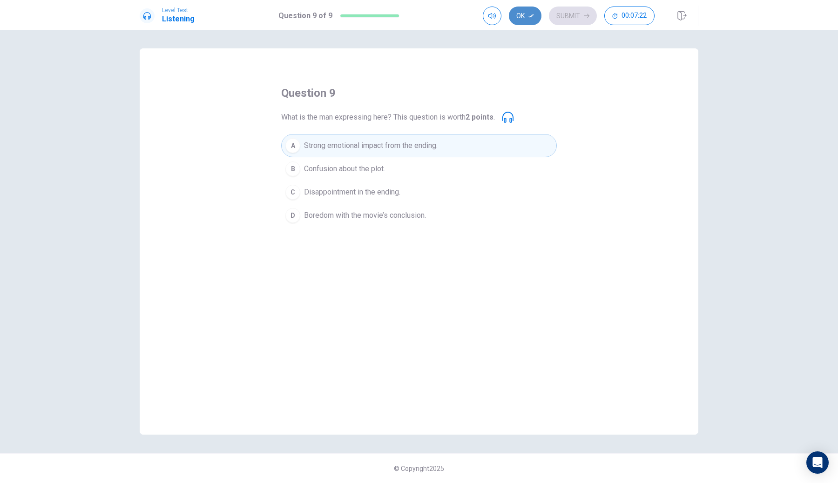
click at [528, 8] on button "Ok" at bounding box center [525, 16] width 33 height 19
click at [561, 18] on button "Submit" at bounding box center [573, 16] width 48 height 19
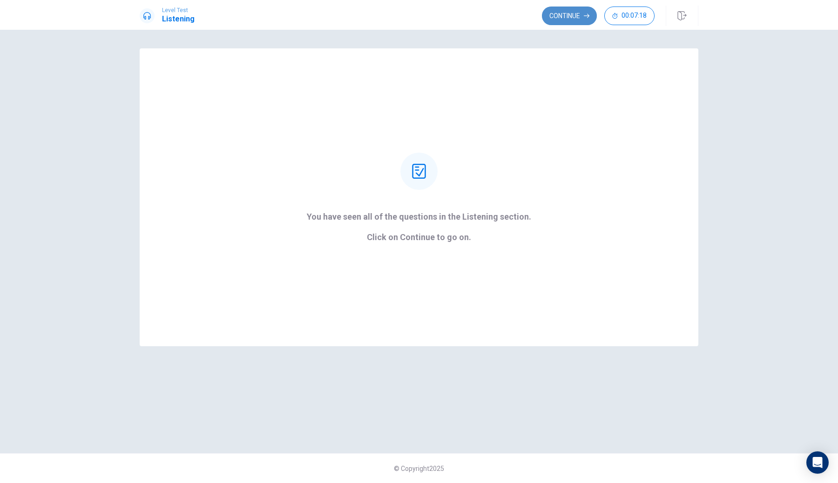
click at [564, 18] on button "Continue" at bounding box center [569, 16] width 55 height 19
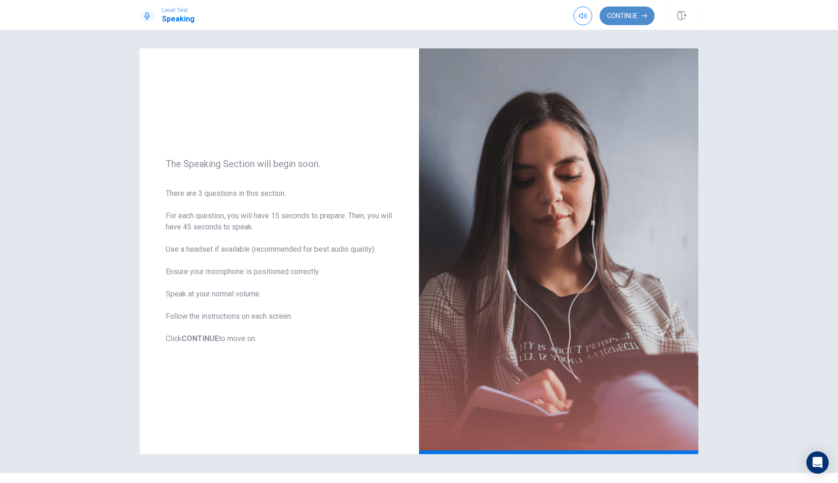
click at [630, 22] on button "Continue" at bounding box center [627, 16] width 55 height 19
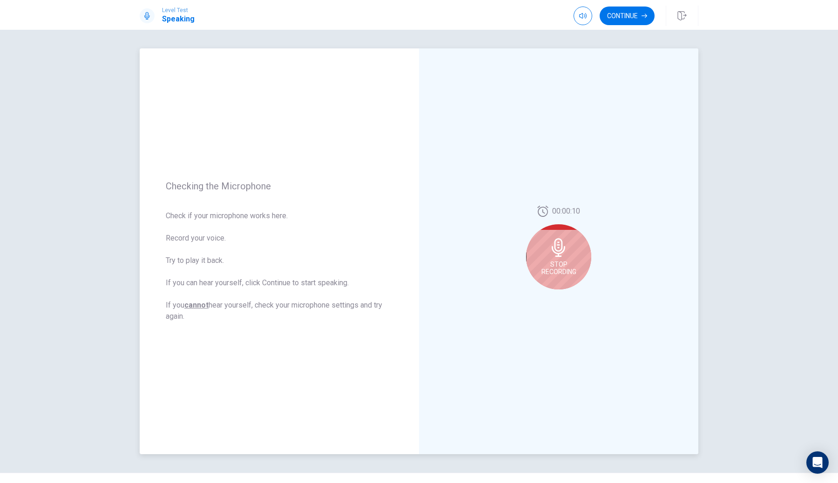
click at [541, 258] on div "Stop Recording" at bounding box center [558, 256] width 65 height 65
click at [568, 295] on icon "Play Audio" at bounding box center [569, 297] width 4 height 6
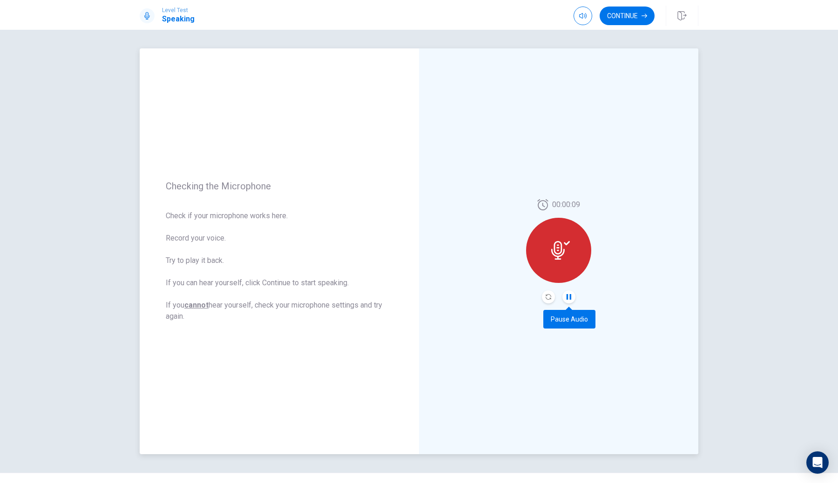
click at [568, 295] on icon "Pause Audio" at bounding box center [569, 297] width 5 height 6
click at [615, 17] on button "Continue" at bounding box center [627, 16] width 55 height 19
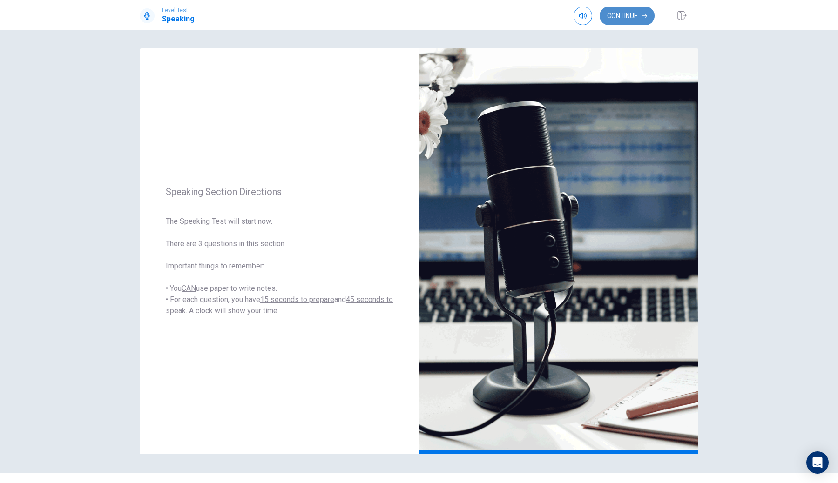
click at [633, 19] on button "Continue" at bounding box center [627, 16] width 55 height 19
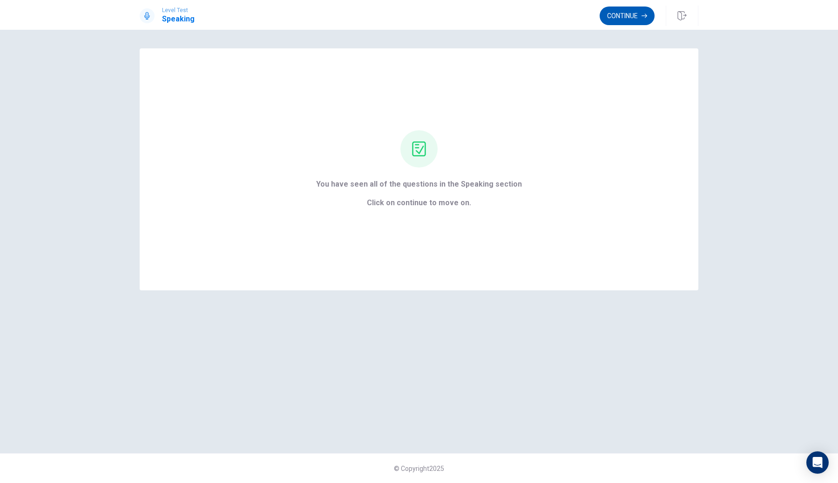
click at [623, 21] on button "Continue" at bounding box center [627, 16] width 55 height 19
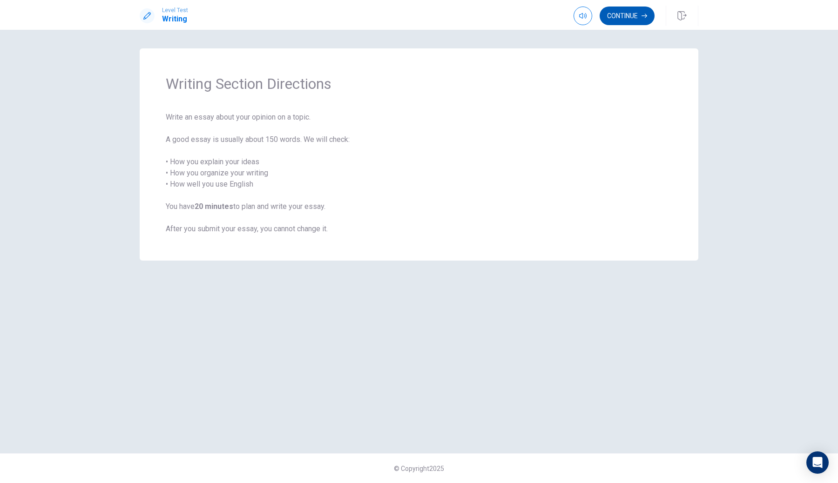
click at [626, 13] on button "Continue" at bounding box center [627, 16] width 55 height 19
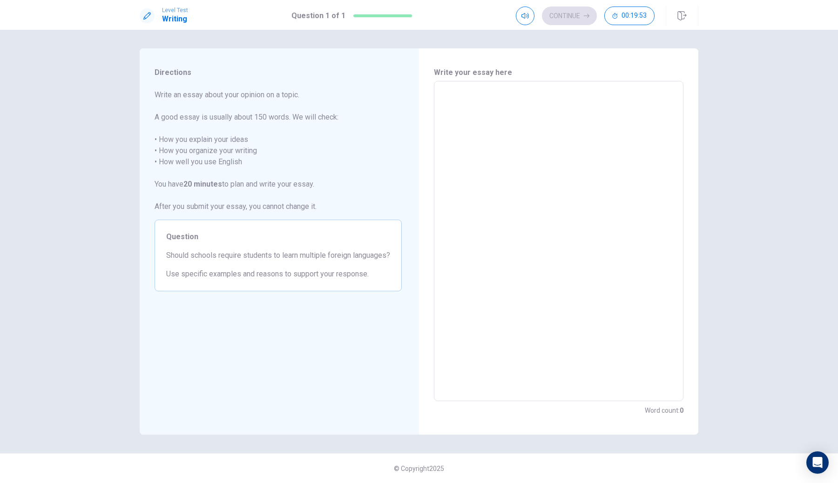
click at [454, 133] on textarea at bounding box center [559, 241] width 237 height 305
type textarea "i"
type textarea "x"
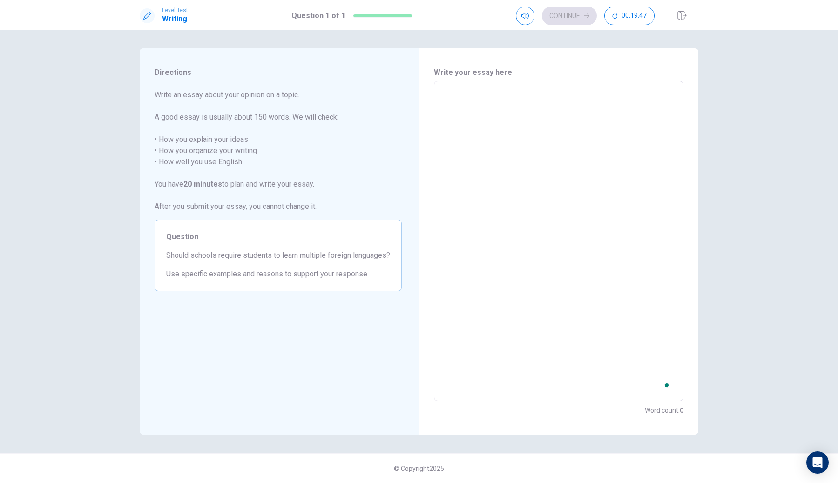
type textarea "x"
type textarea "I"
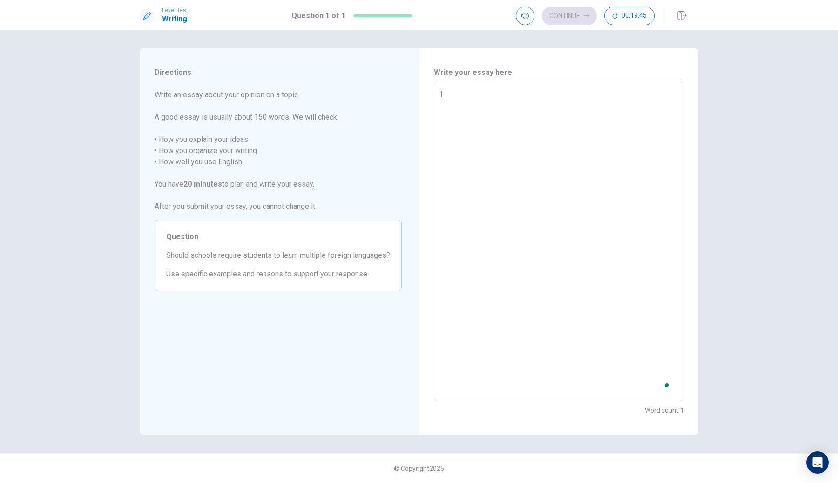
type textarea "x"
type textarea "I"
type textarea "x"
type textarea "I T"
type textarea "x"
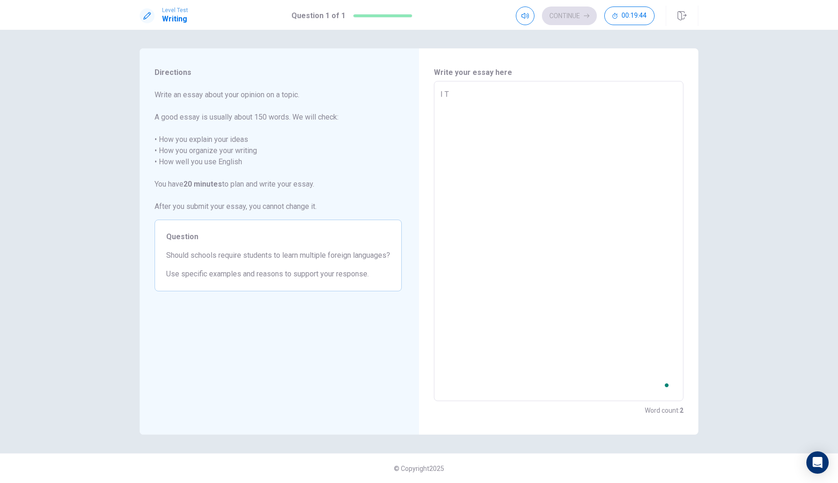
type textarea "I TH"
type textarea "x"
type textarea "I THI"
type textarea "x"
type textarea "I TH"
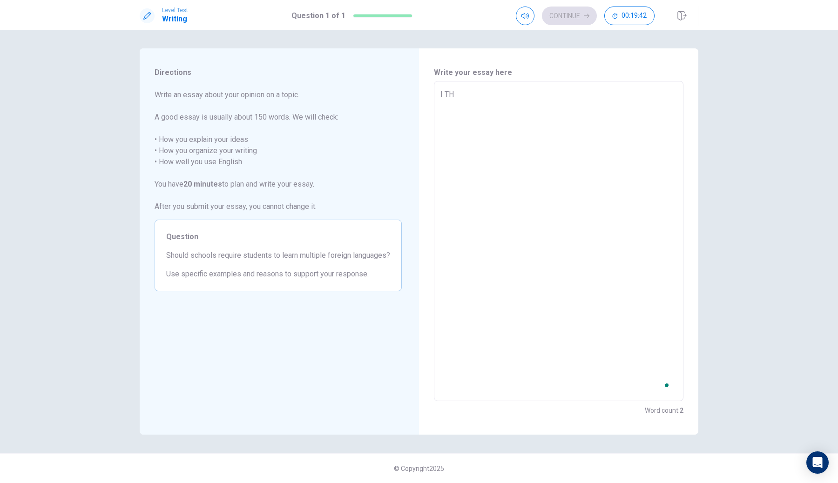
type textarea "x"
type textarea "I T"
type textarea "x"
type textarea "I"
type textarea "x"
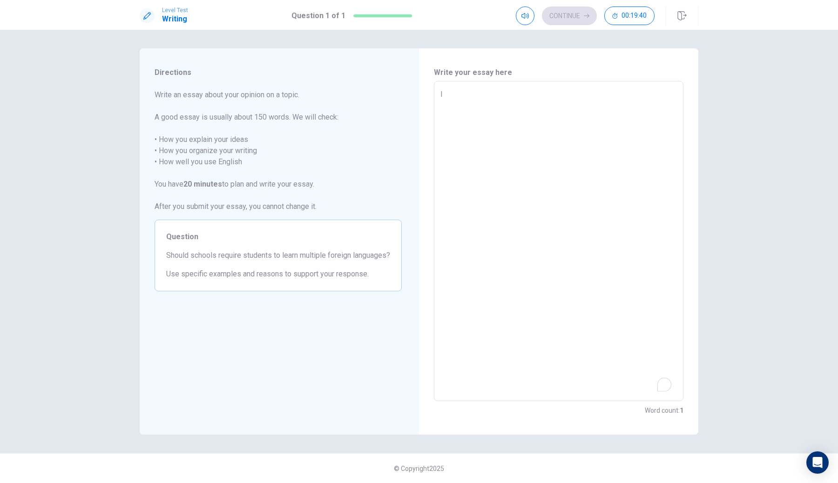
type textarea "I t"
type textarea "x"
type textarea "I th"
type textarea "x"
type textarea "I thi"
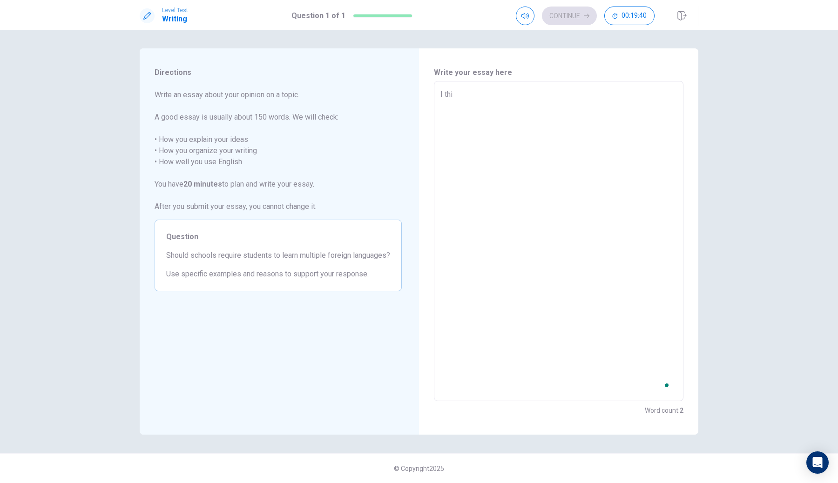
type textarea "x"
type textarea "I thin"
type textarea "x"
type textarea "I think"
type textarea "x"
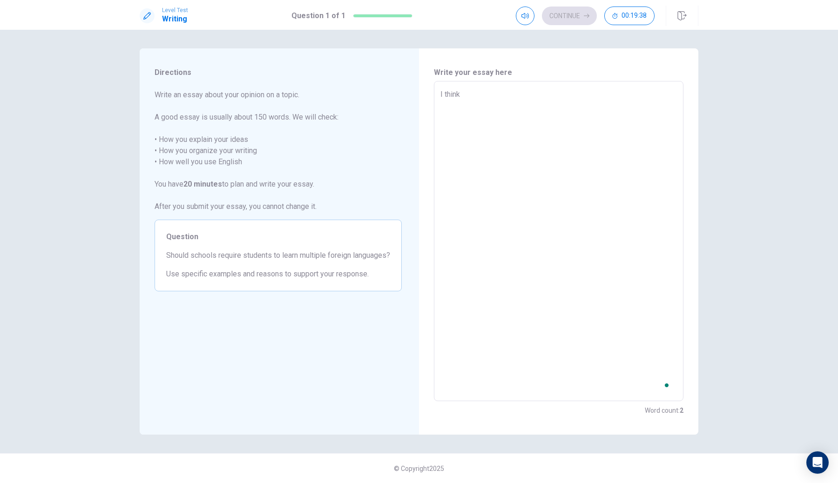
type textarea "I think"
type textarea "x"
type textarea "I think s"
type textarea "x"
type textarea "I think sc"
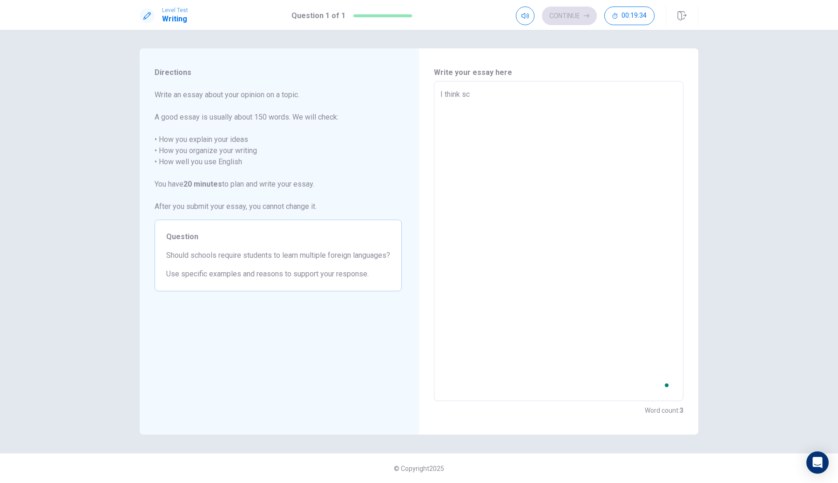
type textarea "x"
type textarea "I think sch"
type textarea "x"
type textarea "I think scho"
type textarea "x"
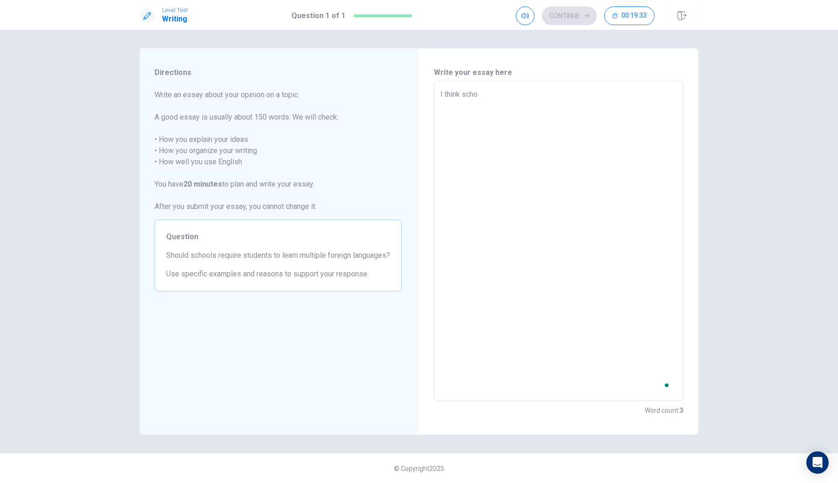
type textarea "I think schoo"
type textarea "x"
type textarea "I think school"
type textarea "x"
type textarea "I think school"
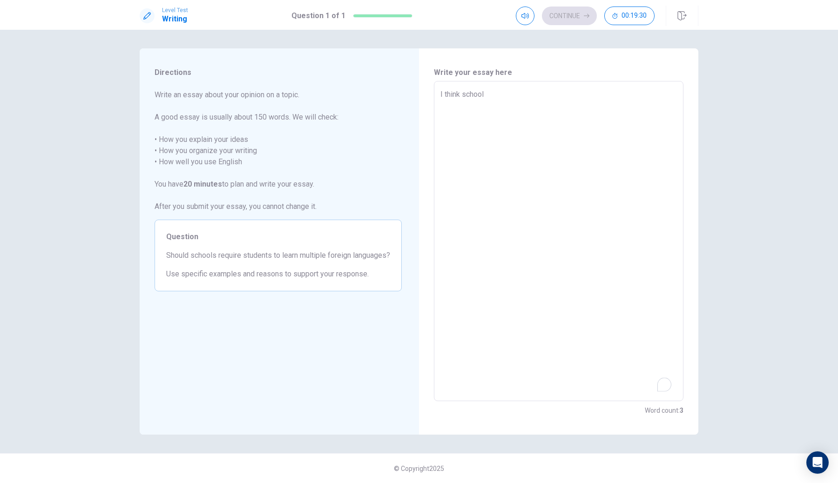
type textarea "x"
type textarea "I think school s"
type textarea "x"
type textarea "I think school sh"
type textarea "x"
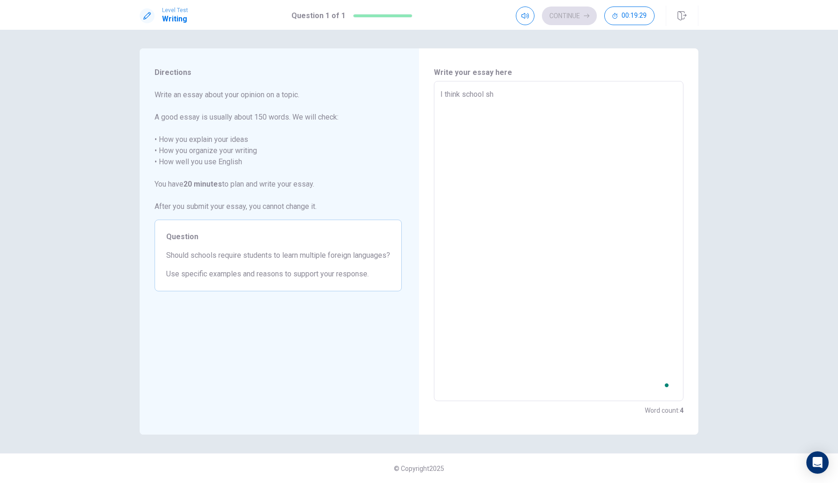
type textarea "I think school sho"
type textarea "x"
type textarea "I think school shou"
type textarea "x"
type textarea "I think school shoul"
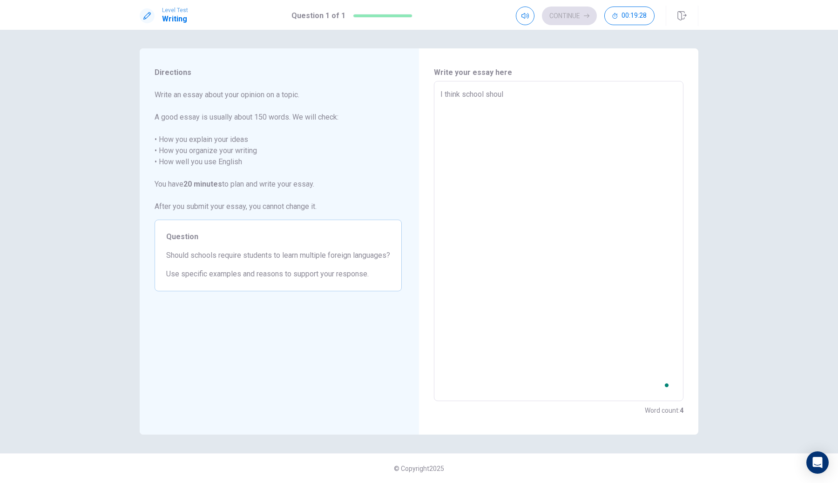
type textarea "x"
type textarea "I think school should"
type textarea "x"
type textarea "I think school should"
type textarea "x"
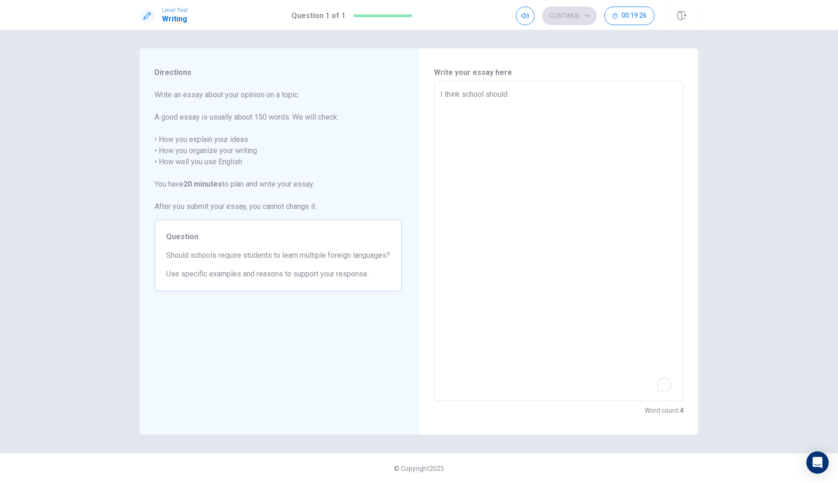
type textarea "I think school should l"
type textarea "x"
type textarea "I think school should le"
type textarea "x"
type textarea "I think school should let"
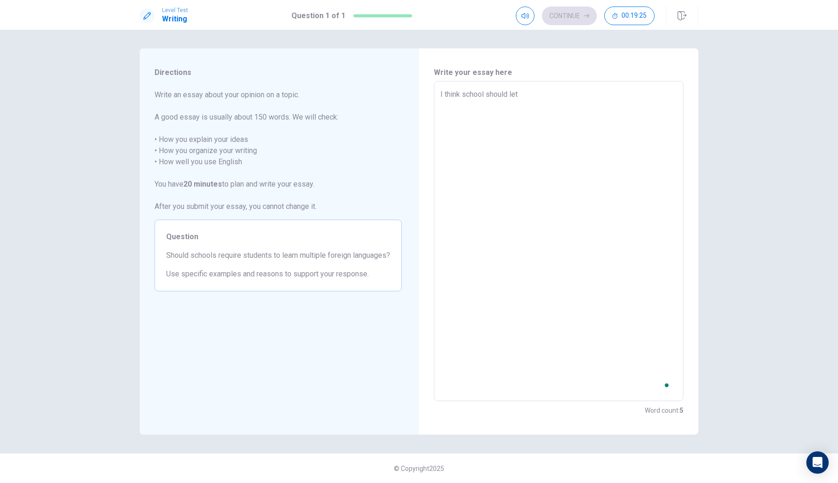
type textarea "x"
type textarea "I think school should let"
type textarea "x"
type textarea "I think school should let s"
type textarea "x"
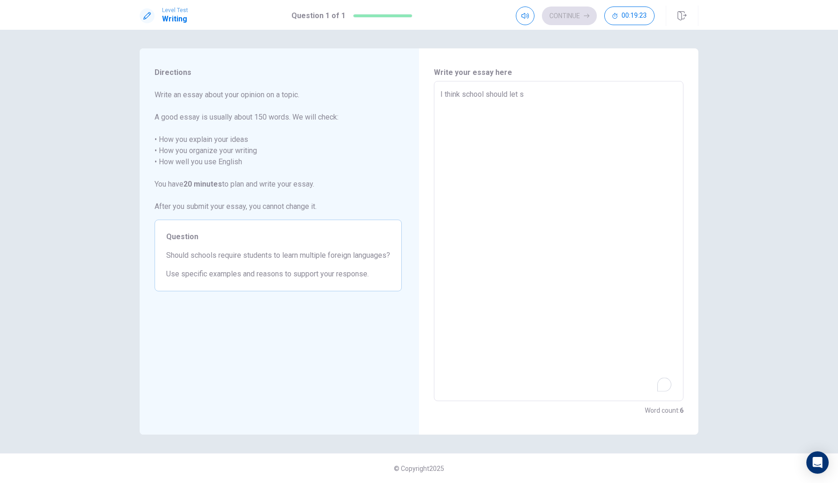
type textarea "I think school should let st"
type textarea "x"
type textarea "I think school should let stu"
type textarea "x"
type textarea "I think school should let stud"
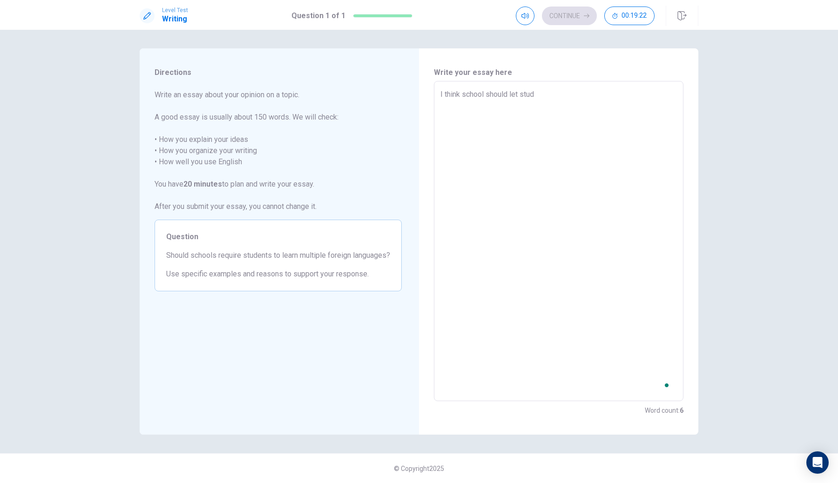
type textarea "x"
type textarea "I think school should let stude"
type textarea "x"
type textarea "I think school should let studen"
type textarea "x"
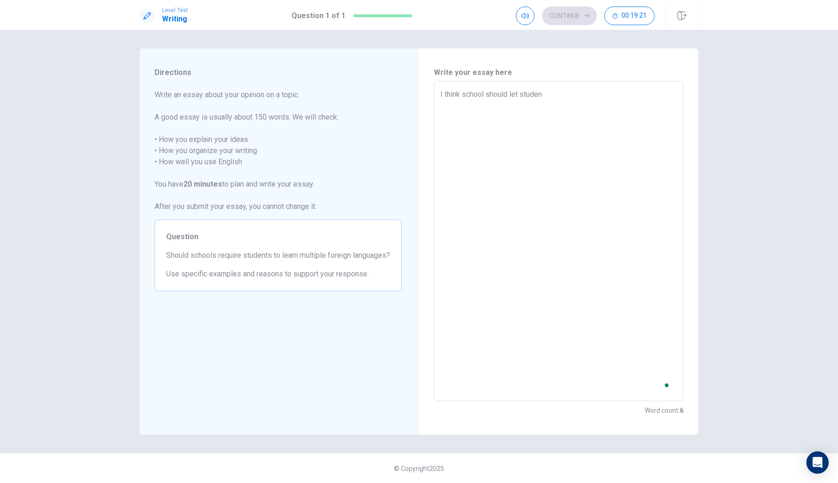
type textarea "I think school should let student"
type textarea "x"
type textarea "I think school should let students"
type textarea "x"
type textarea "I think school should let students"
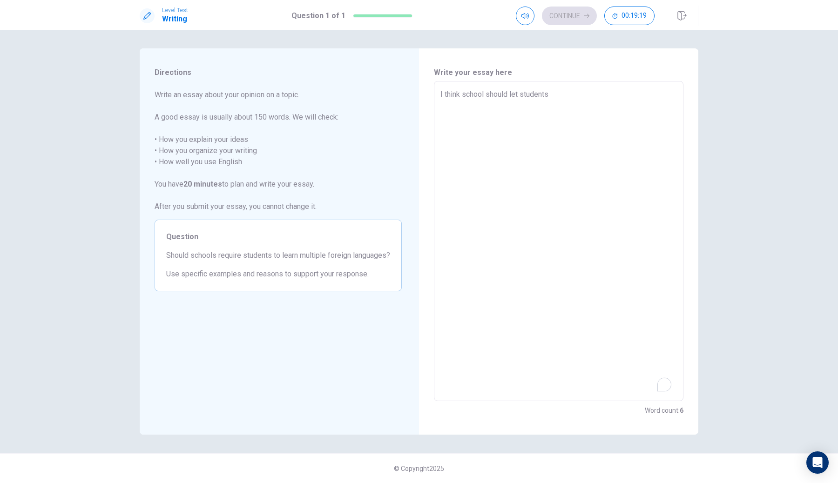
type textarea "x"
type textarea "I think school should let students t"
type textarea "x"
type textarea "I think school should let students to"
type textarea "x"
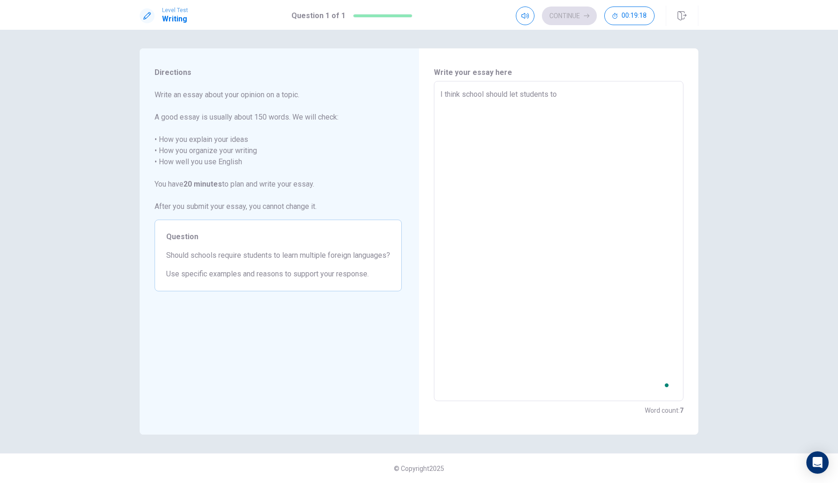
type textarea "I think school should let students to"
type textarea "x"
type textarea "I think school should let students to l"
type textarea "x"
type textarea "I think school should let students to le"
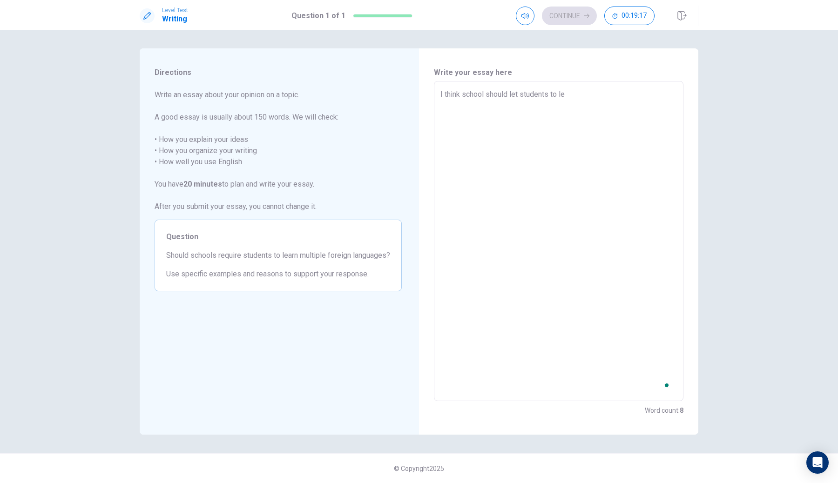
type textarea "x"
type textarea "I think school should let students to lea"
type textarea "x"
type textarea "I think school should let students to [PERSON_NAME]"
type textarea "x"
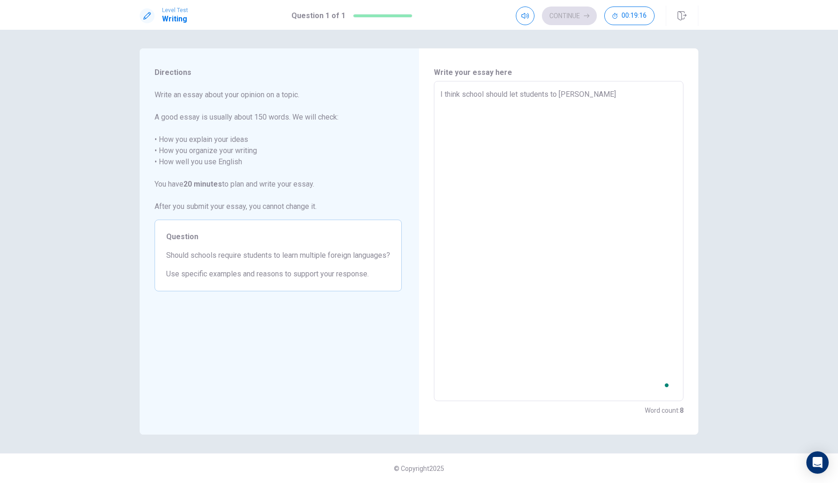
type textarea "I think school should let students to learn"
type textarea "x"
type textarea "I think school should let students to learn"
type textarea "x"
type textarea "I think school should let students to learn d"
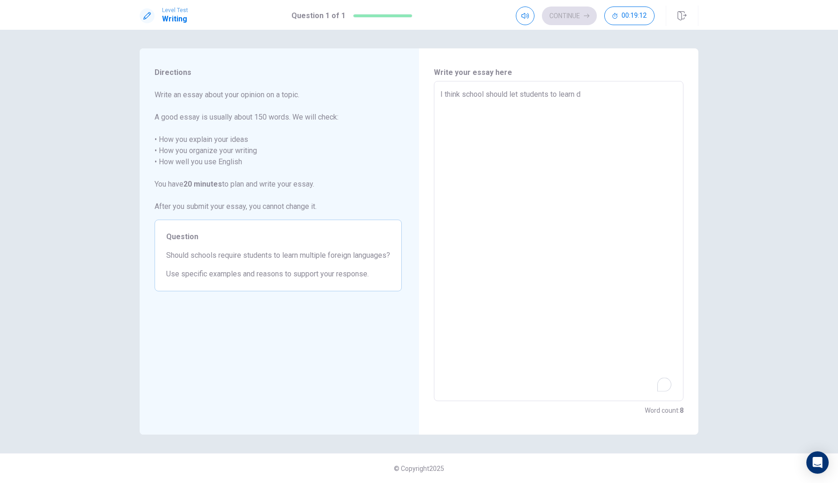
type textarea "x"
type textarea "I think school should let students to learn di"
type textarea "x"
type textarea "I think school should let students to learn dif"
type textarea "x"
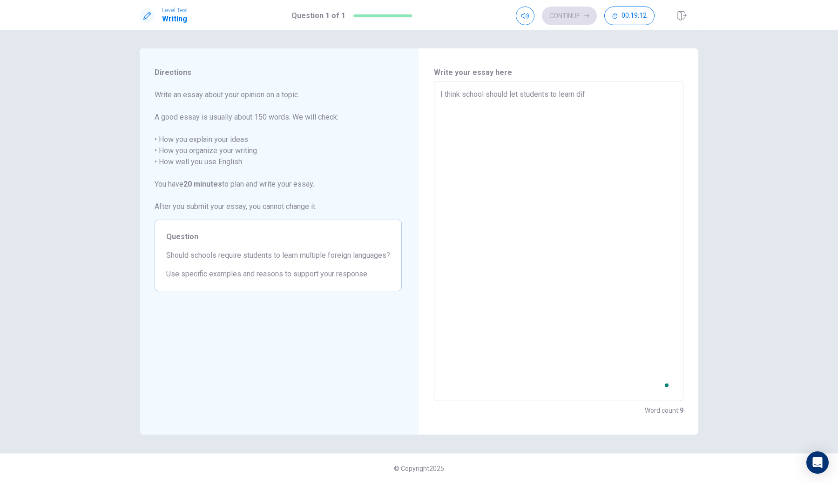
type textarea "I think school should let students to learn diff"
type textarea "x"
type textarea "I think school should let students to learn diffa"
type textarea "x"
type textarea "I think school should let students to learn diffar"
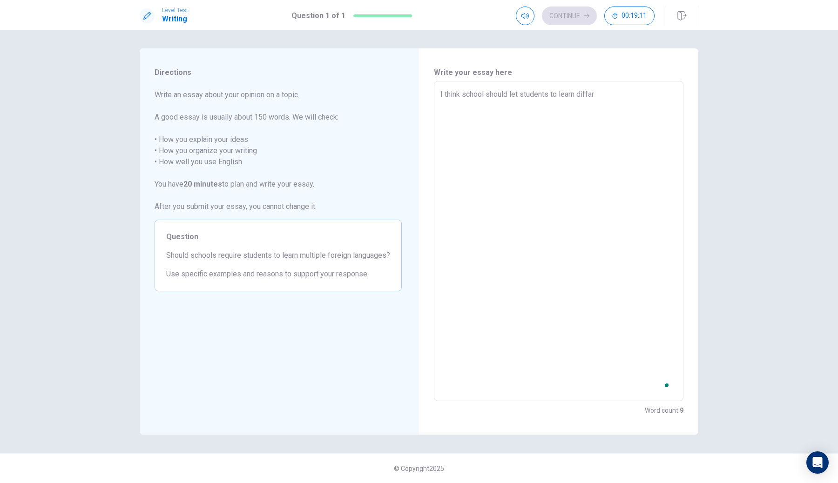
type textarea "x"
type textarea "I think school should let students to learn diffare"
type textarea "x"
type textarea "I think school should let students to learn diffaren"
type textarea "x"
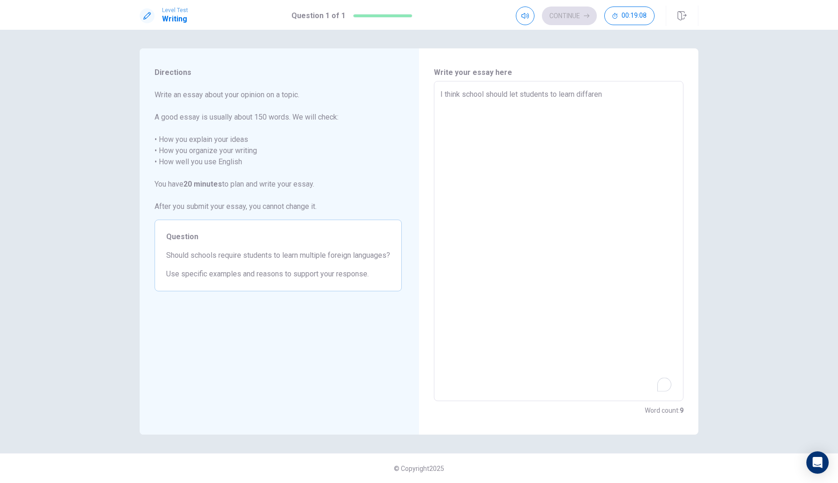
type textarea "I think school should let students to learn diffarent"
type textarea "x"
type textarea "I think school should let students to learn diffaren"
type textarea "x"
type textarea "I think school should let students to learn diffare"
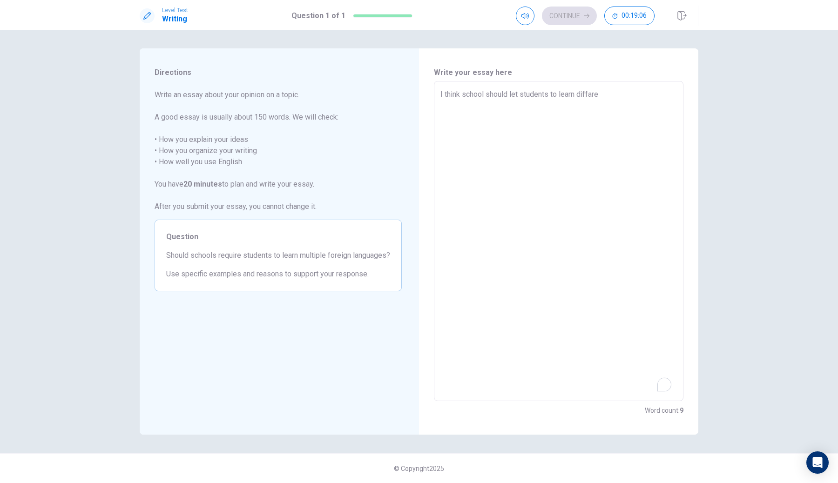
type textarea "x"
type textarea "I think school should let students to learn diffar"
type textarea "x"
type textarea "I think school should let students to learn diffa"
type textarea "x"
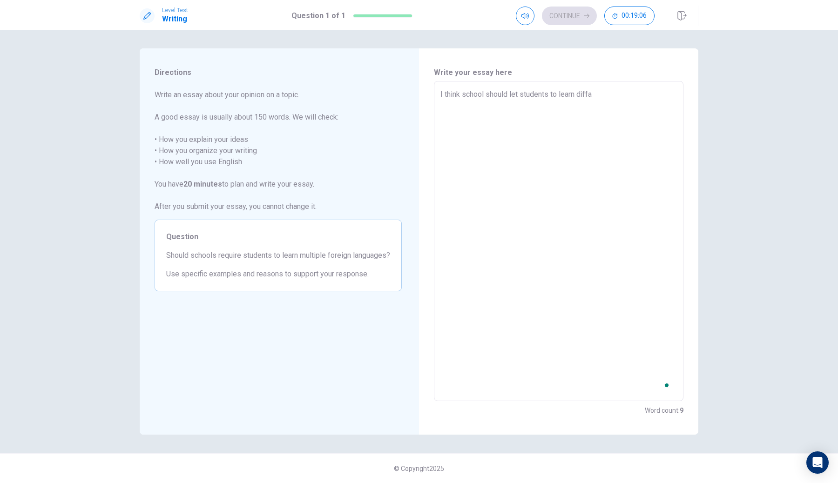
type textarea "I think school should let students to learn diff"
type textarea "x"
type textarea "I think school should let students to learn diffe"
type textarea "x"
type textarea "I think school should let students to learn differ"
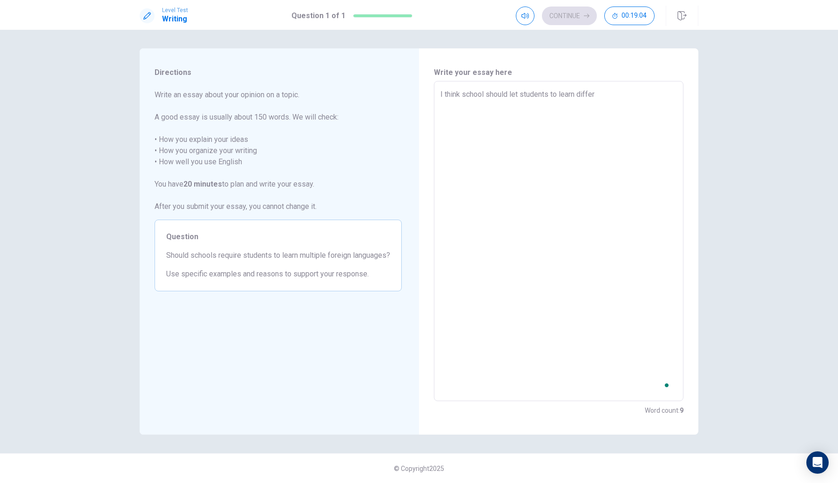
type textarea "x"
type textarea "I think school should let students to learn differa"
type textarea "x"
type textarea "I think school should let students to learn differan"
type textarea "x"
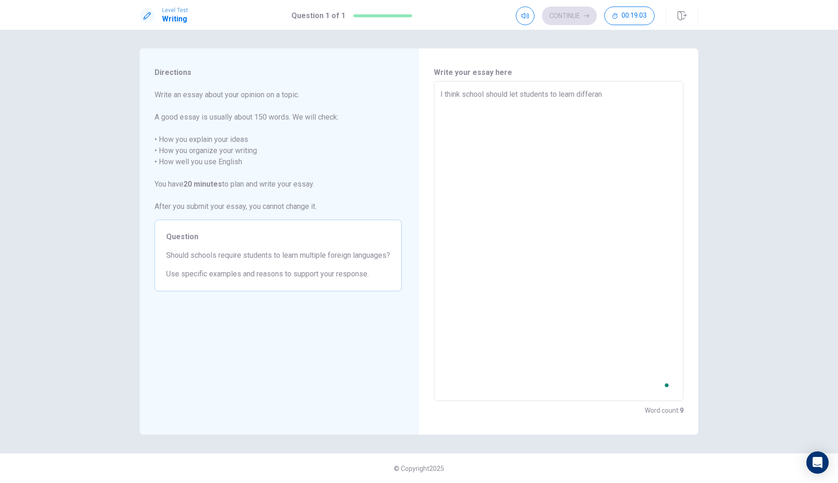
type textarea "I think school should let students to learn differant"
type textarea "x"
type textarea "I think school should let students to learn differan"
type textarea "x"
type textarea "I think school should let students to learn differa"
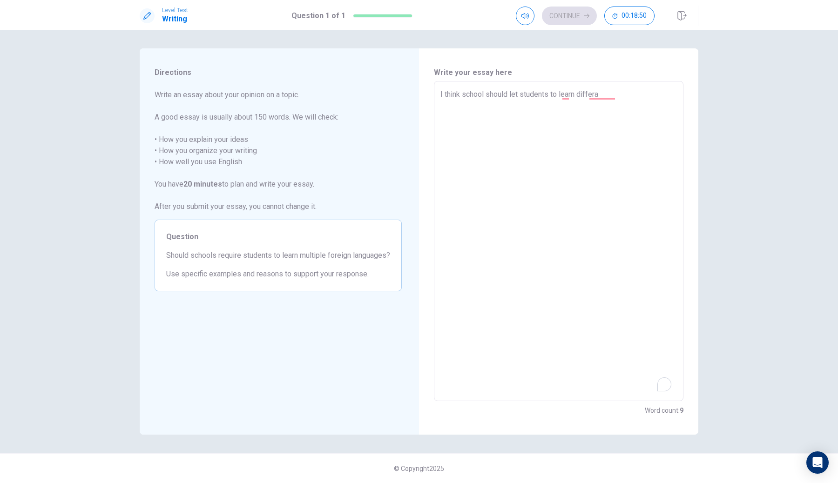
type textarea "x"
type textarea "I think school should let students to learn differ"
type textarea "x"
type textarea "I think school should let students to learn diffe"
type textarea "x"
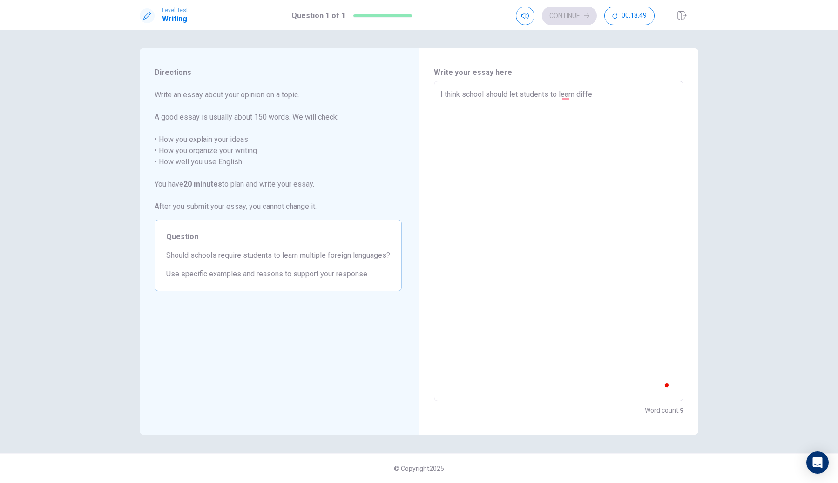
type textarea "I think school should let students to learn diff"
type textarea "x"
type textarea "I think school should let students to learn dif"
type textarea "x"
type textarea "I think school should let students to learn di"
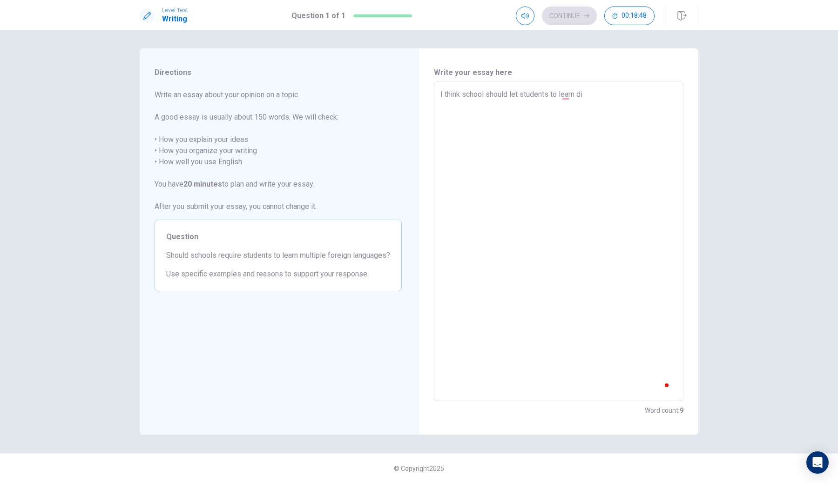
type textarea "x"
type textarea "I think school should let students to learn d"
type textarea "x"
type textarea "I think school should let students to learn"
type textarea "x"
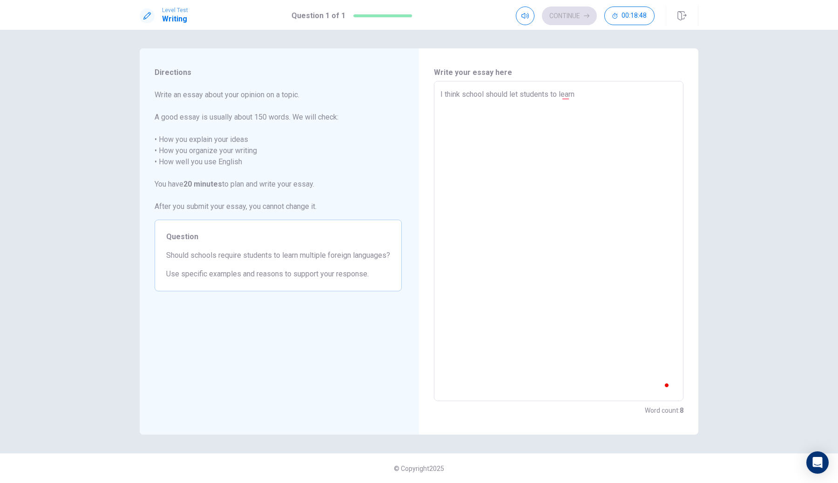
type textarea "I think school should let students to learn"
type textarea "x"
type textarea "I think school should let students to learn"
type textarea "x"
type textarea "I think school should let students to learn a"
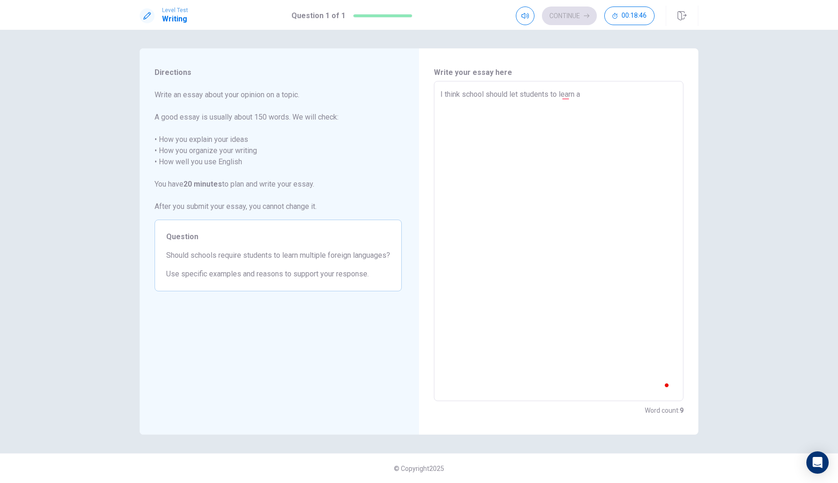
type textarea "x"
type textarea "I think school should let students to learn a"
type textarea "x"
type textarea "I think school should let students to learn a f"
type textarea "x"
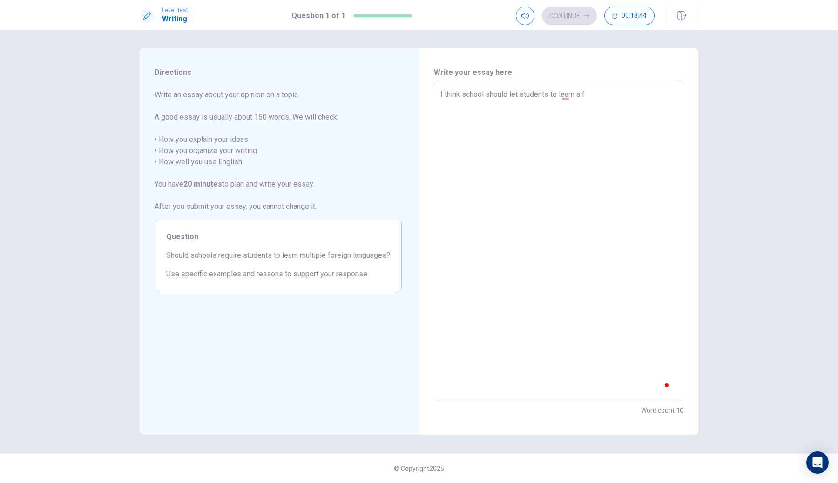
type textarea "I think school should let students to learn a fo"
type textarea "x"
type textarea "I think school should let students to learn a for"
type textarea "x"
type textarea "I think school should let students to learn a fore"
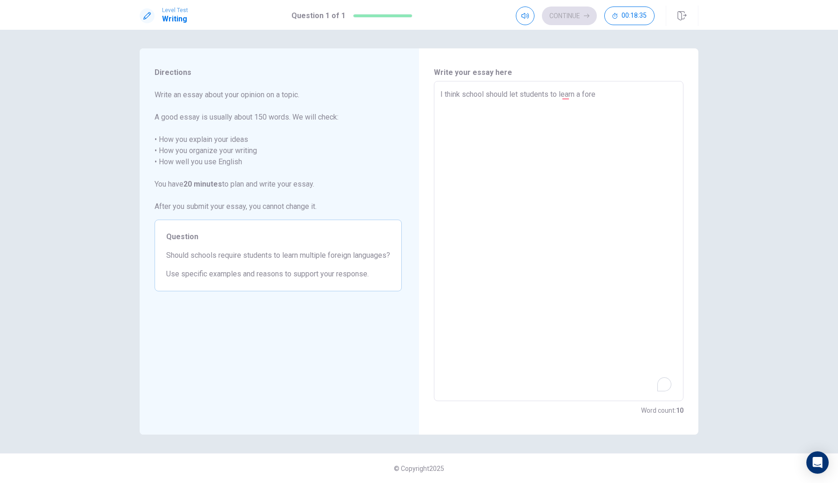
type textarea "x"
type textarea "I think school should let students to learn a forei"
type textarea "x"
type textarea "I think school should let students to learn a foreig"
type textarea "x"
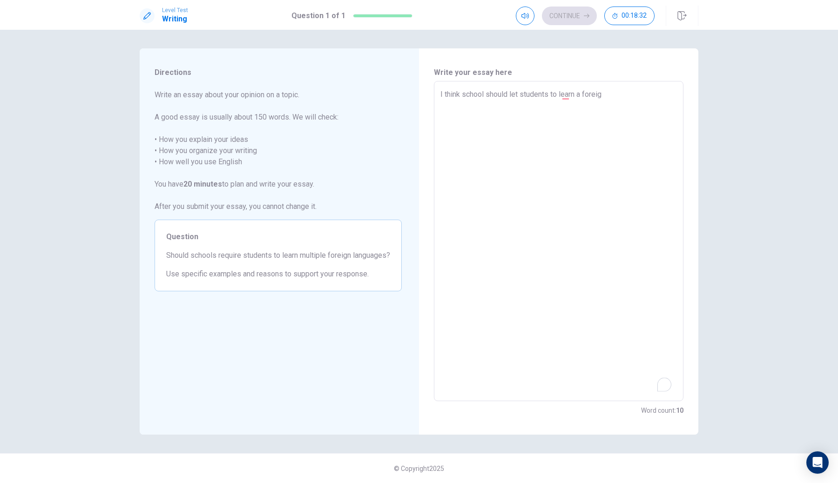
type textarea "I think school should let students to learn a foreign"
type textarea "x"
type textarea "I think school should let students to learn a foreign"
type textarea "x"
type textarea "I think school should let students to learn a foreign l"
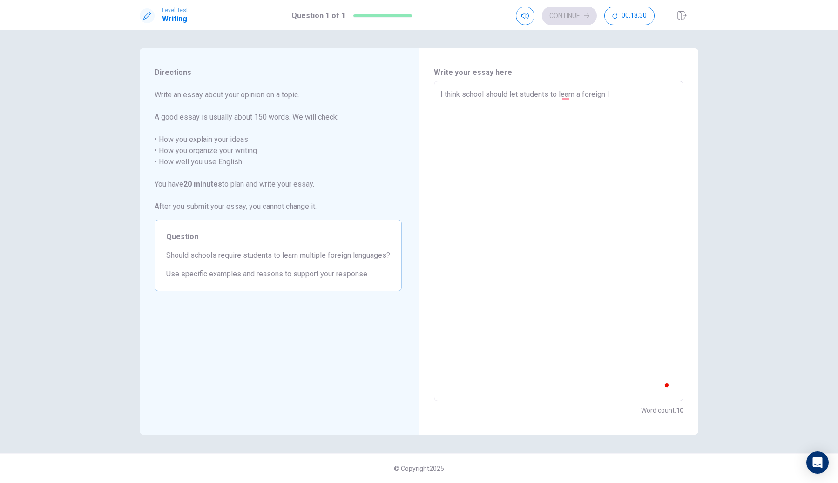
type textarea "x"
type textarea "I think school should let students to learn a foreign la"
type textarea "x"
type textarea "I think school should let students to learn a foreign lan"
type textarea "x"
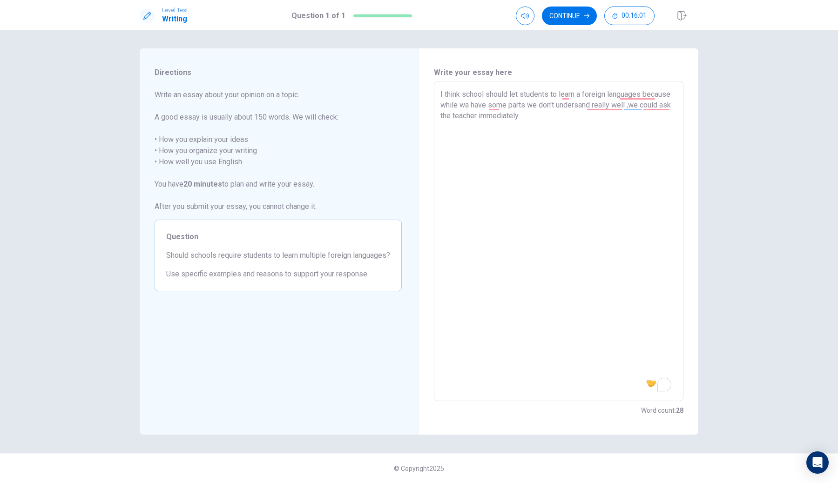
click at [499, 110] on textarea "I think school should let students to learn a foreign languages because while w…" at bounding box center [559, 241] width 237 height 305
click at [572, 125] on textarea "I think school should let students to learn a foreign languages because while w…" at bounding box center [559, 241] width 237 height 305
drag, startPoint x: 472, startPoint y: 108, endPoint x: 565, endPoint y: 132, distance: 96.2
click at [566, 132] on textarea "I think school should let students to learn a foreign languages because while w…" at bounding box center [559, 241] width 237 height 305
click at [567, 107] on textarea "I think school should let students to learn a foreign languages because we coul…" at bounding box center [559, 241] width 237 height 305
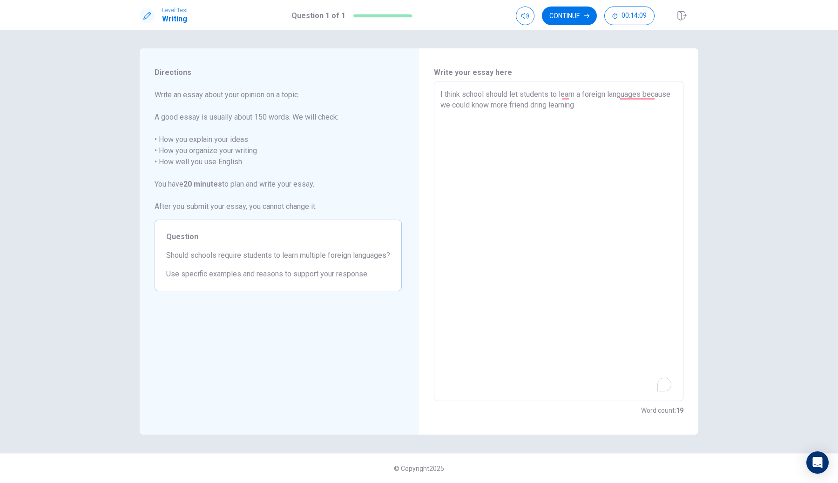
click at [567, 107] on textarea "I think school should let students to learn a foreign languages because we coul…" at bounding box center [559, 241] width 237 height 305
click at [627, 111] on textarea "I think school should let students to learn a foreign languages because we coul…" at bounding box center [559, 241] width 237 height 305
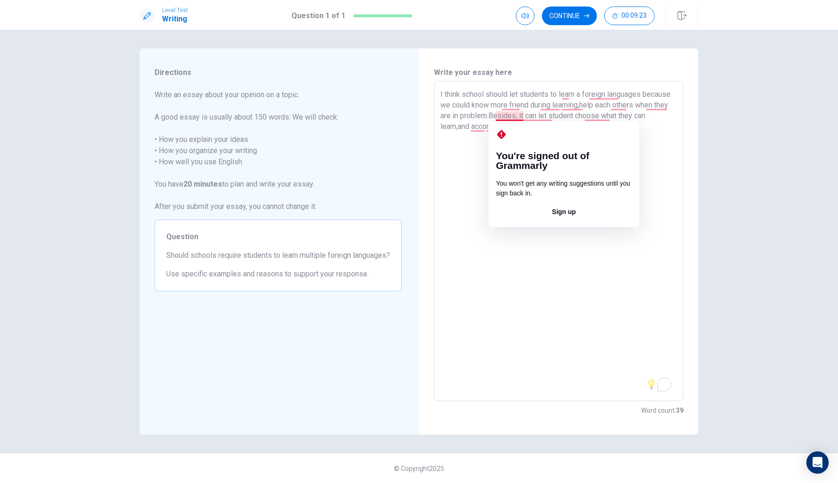
click at [519, 116] on textarea "I think school should let students to learn a foreign languages because we coul…" at bounding box center [559, 241] width 237 height 305
click at [521, 116] on textarea "I think school should let students to learn a foreign languages because we coul…" at bounding box center [559, 241] width 237 height 305
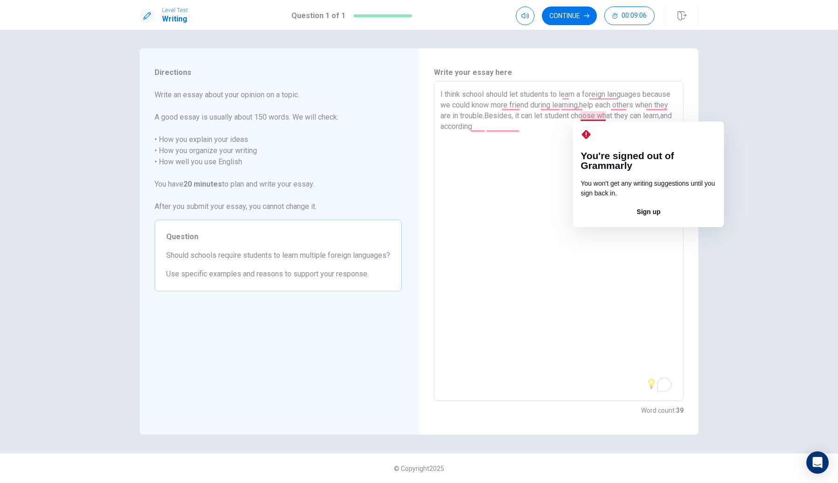
click at [589, 118] on textarea "I think school should let students to learn a foreign languages because we coul…" at bounding box center [559, 241] width 237 height 305
click at [605, 115] on textarea "I think school should let students to learn a foreign languages because we coul…" at bounding box center [559, 241] width 237 height 305
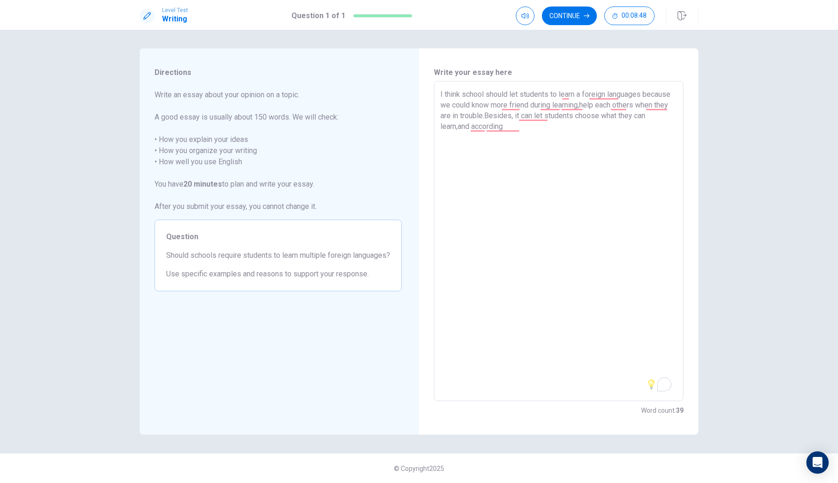
click at [526, 140] on textarea "I think school should let students to learn a foreign languages because we coul…" at bounding box center [559, 241] width 237 height 305
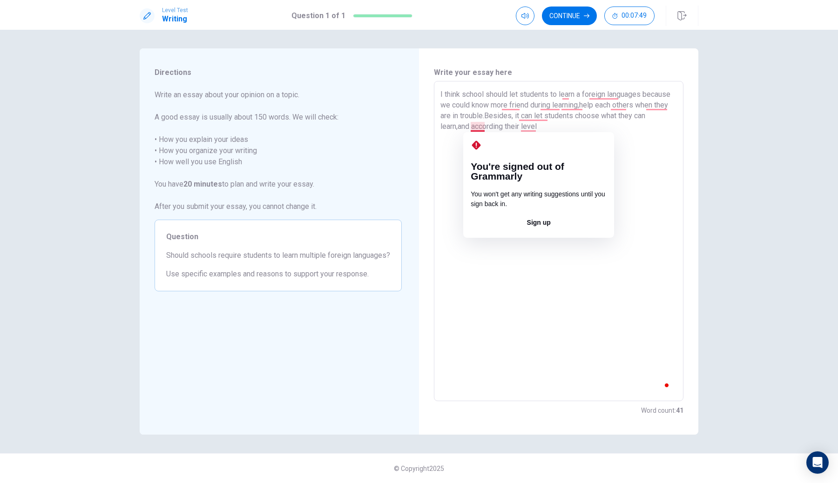
click at [485, 129] on textarea "I think school should let students to learn a foreign languages because we coul…" at bounding box center [559, 241] width 237 height 305
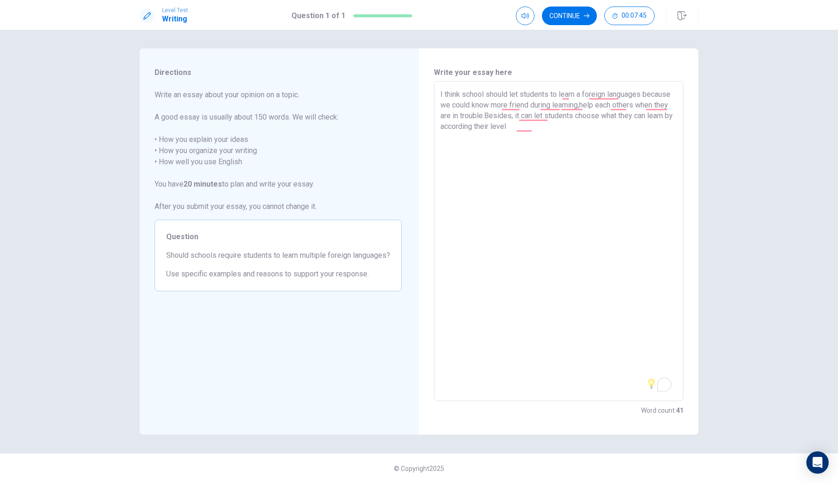
click at [553, 129] on textarea "I think school should let students to learn a foreign languages because we coul…" at bounding box center [559, 241] width 237 height 305
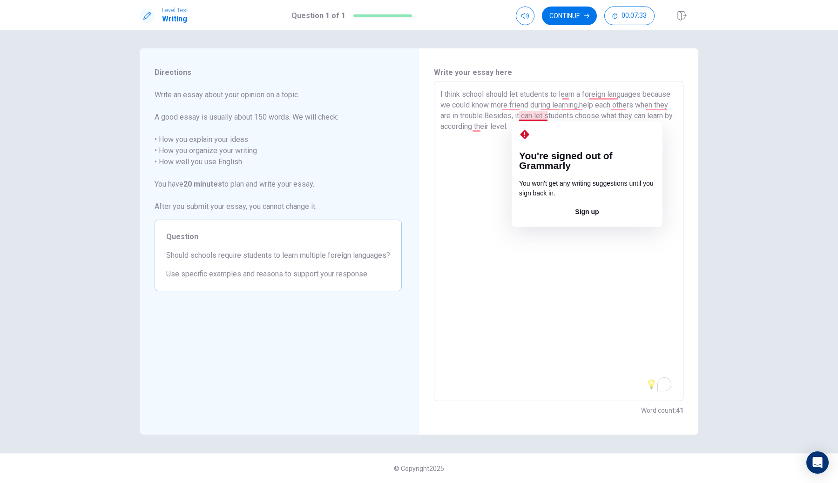
click at [519, 116] on textarea "I think school should let students to learn a foreign languages because we coul…" at bounding box center [559, 241] width 237 height 305
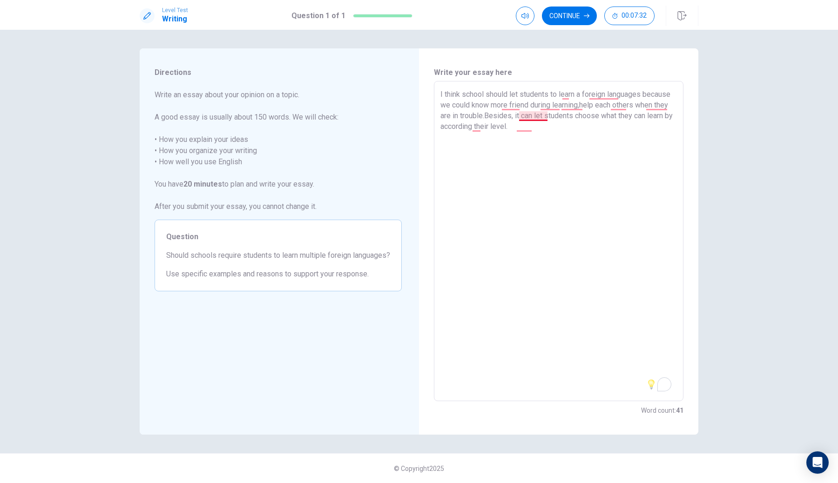
click at [521, 116] on textarea "I think school should let students to learn a foreign languages because we coul…" at bounding box center [559, 241] width 237 height 305
click at [513, 141] on textarea "I think school should let students to learn a foreign languages because we coul…" at bounding box center [559, 241] width 237 height 305
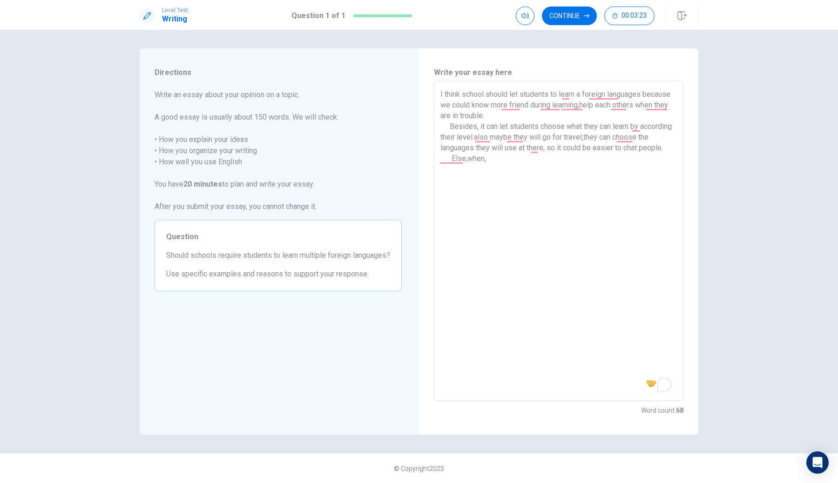
click at [466, 172] on textarea "I think school should let students to learn a foreign languages because we coul…" at bounding box center [559, 241] width 237 height 305
click at [492, 179] on textarea "I think school should let students to learn a foreign languages because we coul…" at bounding box center [559, 241] width 237 height 305
click at [537, 182] on textarea "I think school should let students to learn a foreign languages because we coul…" at bounding box center [559, 241] width 237 height 305
click at [580, 184] on textarea "I think school should let students to learn a foreign languages because we coul…" at bounding box center [559, 241] width 237 height 305
click at [540, 181] on textarea "I think school should let students to learn a foreign languages because we coul…" at bounding box center [559, 241] width 237 height 305
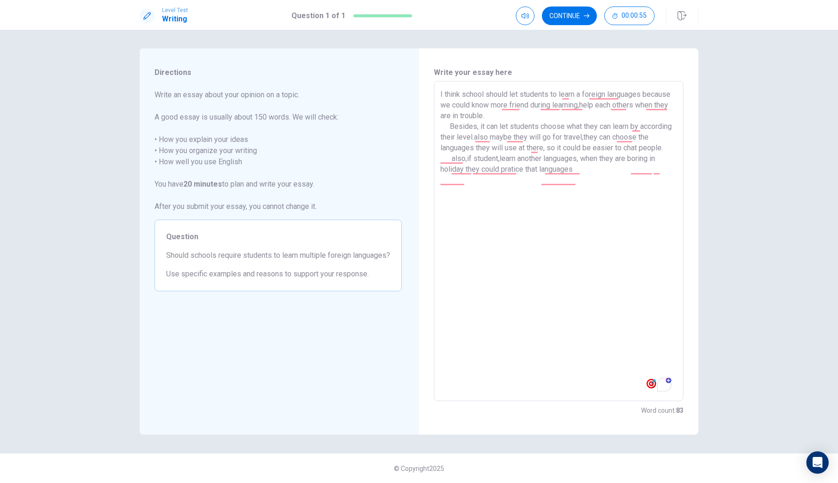
click at [526, 181] on textarea "I think school should let students to learn a foreign languages because we coul…" at bounding box center [559, 241] width 237 height 305
click at [636, 184] on textarea "I think school should let students to learn a foreign languages because we coul…" at bounding box center [559, 241] width 237 height 305
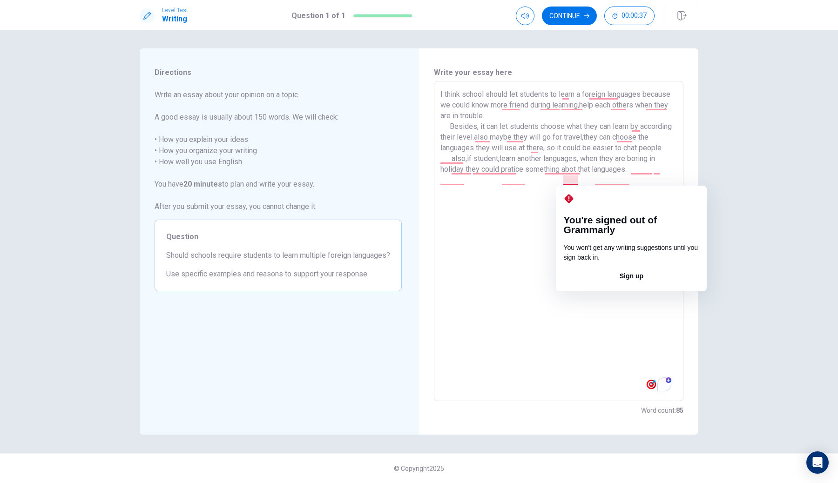
click at [573, 183] on textarea "I think school should let students to learn a foreign languages because we coul…" at bounding box center [559, 241] width 237 height 305
click at [578, 178] on textarea "I think school should let students to learn a foreign languages because we coul…" at bounding box center [559, 241] width 237 height 305
click at [576, 182] on textarea "I think school should let students to learn a foreign languages because we coul…" at bounding box center [559, 241] width 237 height 305
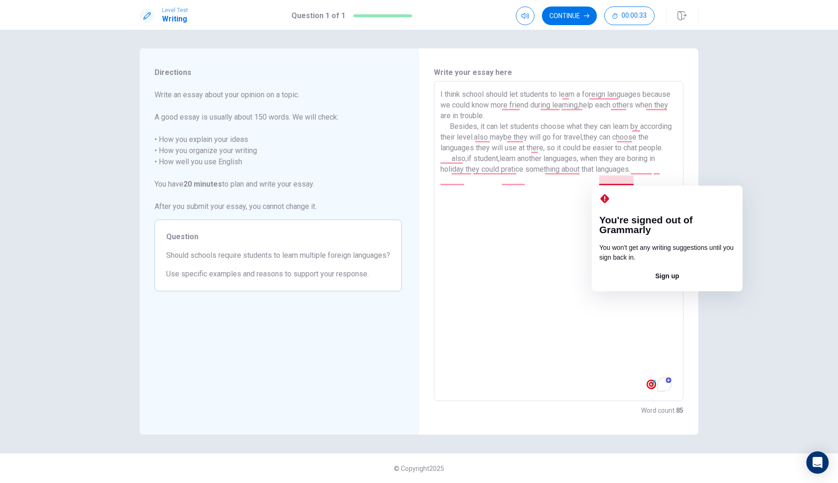
click at [645, 178] on textarea "I think school should let students to learn a foreign languages because we coul…" at bounding box center [559, 241] width 237 height 305
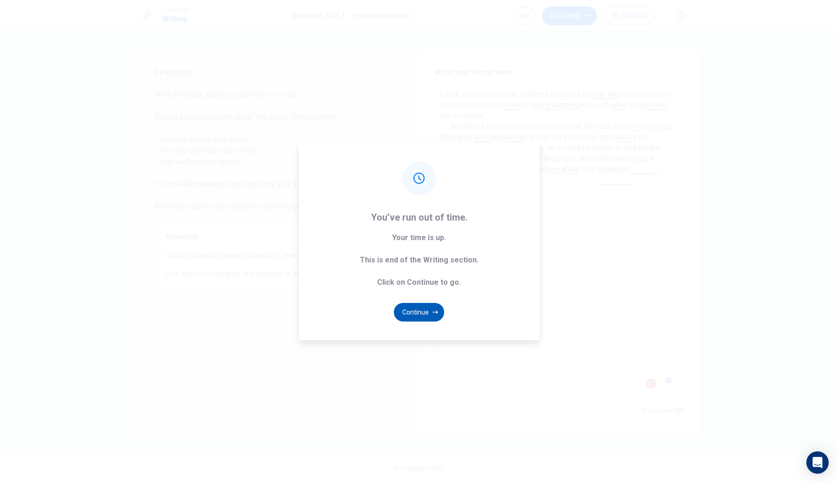
click at [415, 311] on button "Continue" at bounding box center [419, 312] width 50 height 19
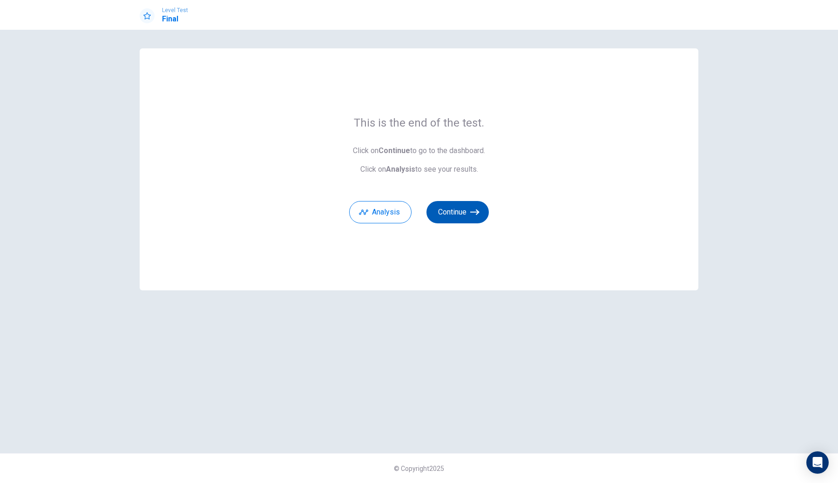
click at [448, 214] on button "Continue" at bounding box center [458, 212] width 62 height 22
